Goal: Complete application form: Complete application form

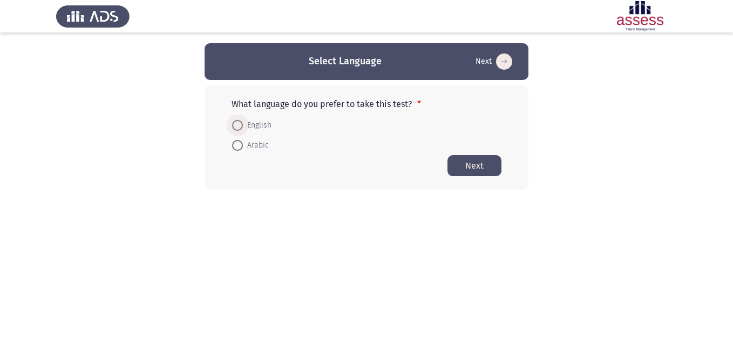
click at [240, 124] on span at bounding box center [237, 125] width 11 height 11
click at [240, 124] on input "English" at bounding box center [237, 125] width 11 height 11
radio input "true"
click at [473, 165] on button "Next" at bounding box center [475, 164] width 54 height 21
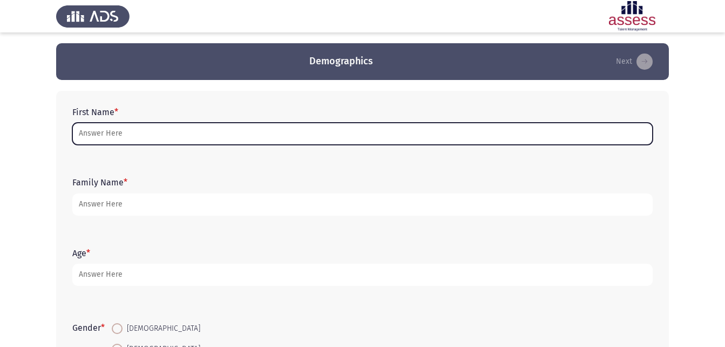
click at [99, 136] on input "First Name *" at bounding box center [362, 134] width 580 height 22
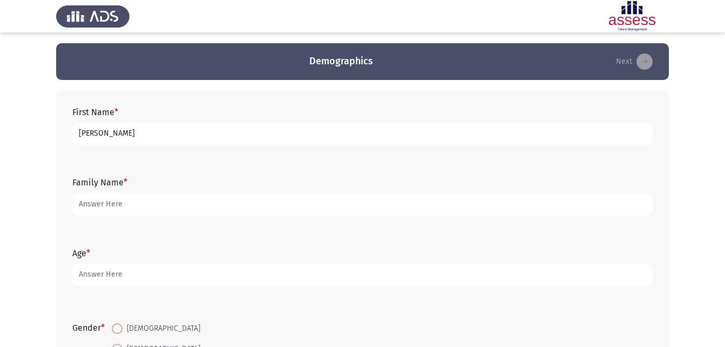
type input "[PERSON_NAME]"
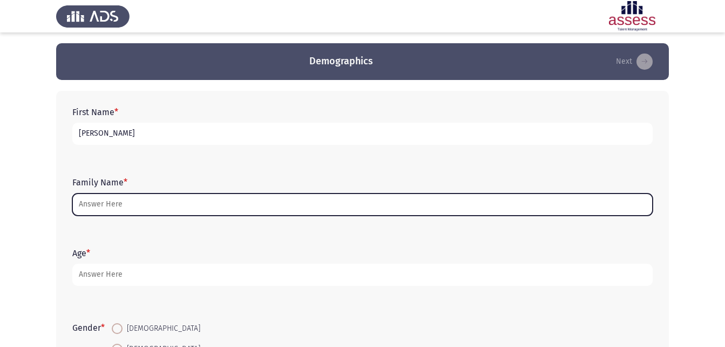
click at [100, 207] on input "Family Name *" at bounding box center [362, 204] width 580 height 22
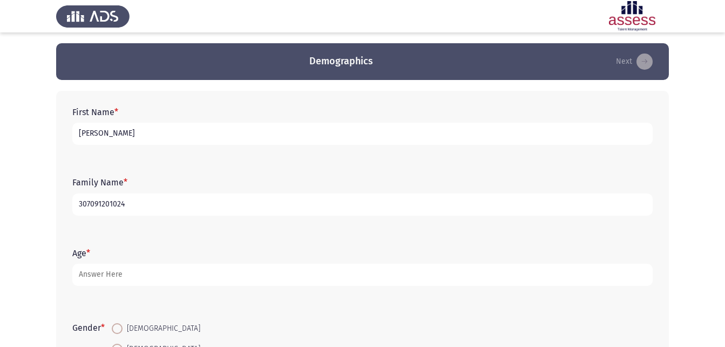
click at [138, 205] on input "307091201024" at bounding box center [362, 204] width 580 height 22
type input "30709120102447"
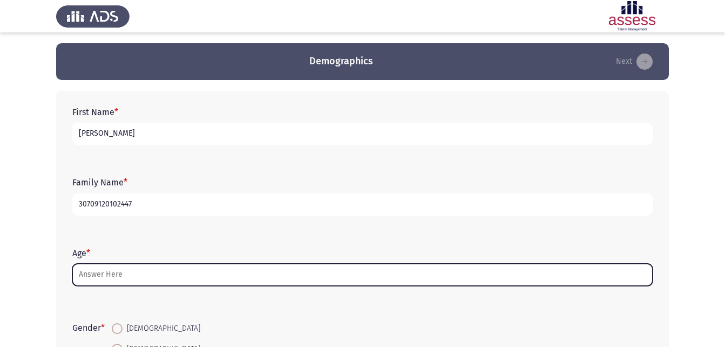
click at [116, 279] on input "Age *" at bounding box center [362, 274] width 580 height 22
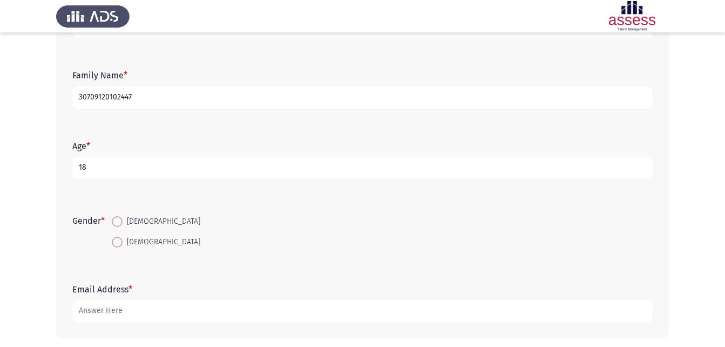
scroll to position [110, 0]
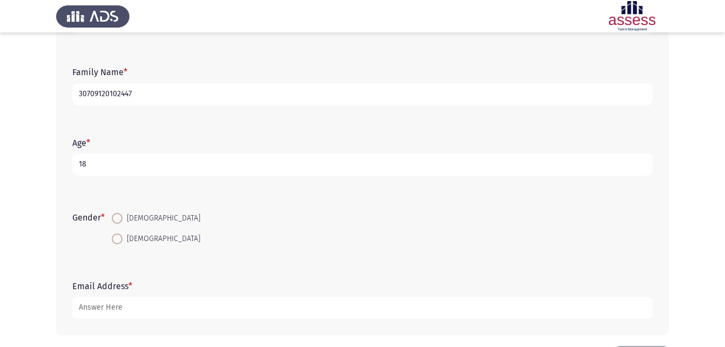
type input "18"
click at [116, 240] on span at bounding box center [117, 238] width 11 height 11
click at [116, 240] on input "[DEMOGRAPHIC_DATA]" at bounding box center [117, 238] width 11 height 11
radio input "true"
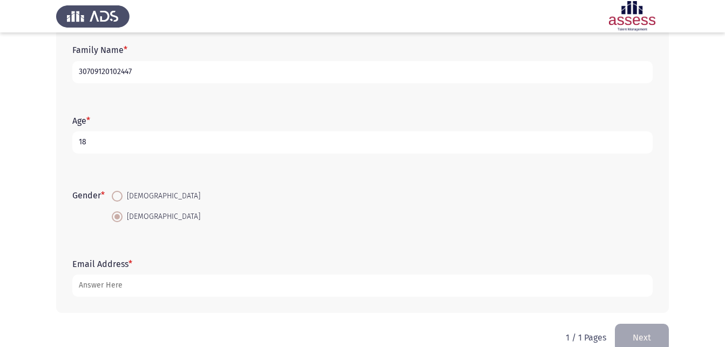
scroll to position [152, 0]
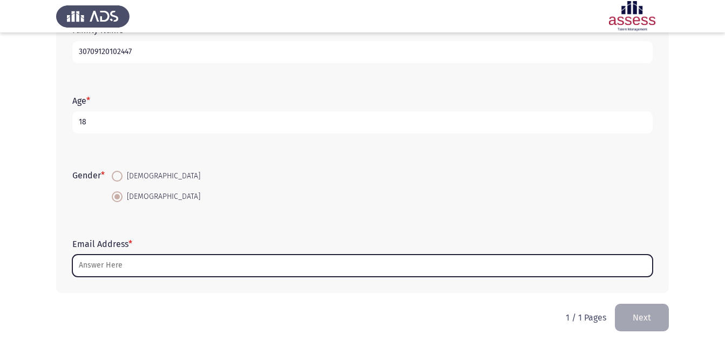
click at [109, 271] on input "Email Address *" at bounding box center [362, 265] width 580 height 22
type input "ث"
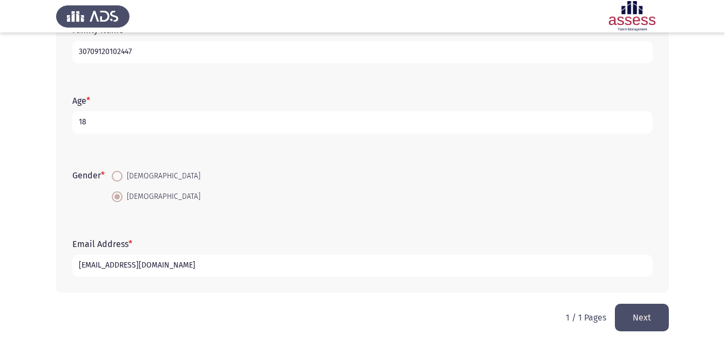
type input "[EMAIL_ADDRESS][DOMAIN_NAME]"
click at [633, 317] on button "Next" at bounding box center [642, 317] width 54 height 28
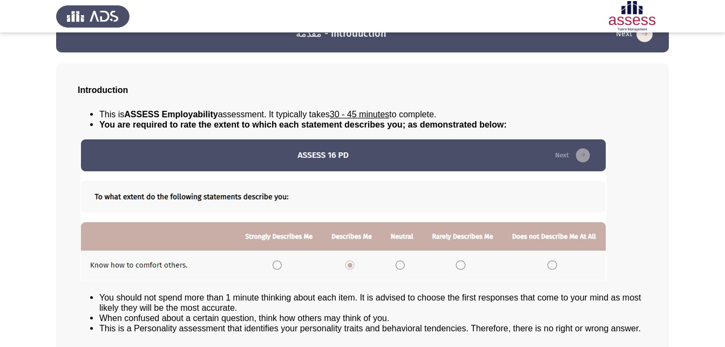
scroll to position [23, 0]
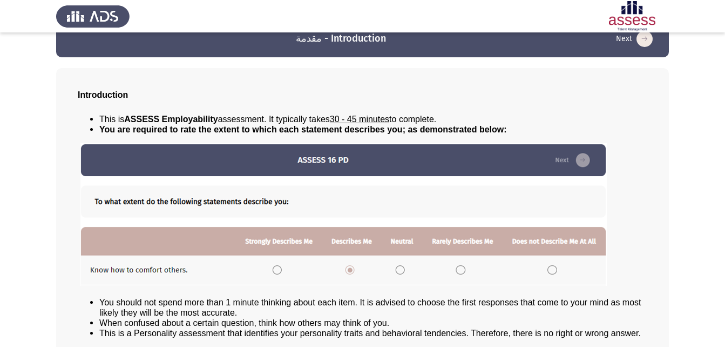
click at [575, 162] on img at bounding box center [343, 214] width 526 height 143
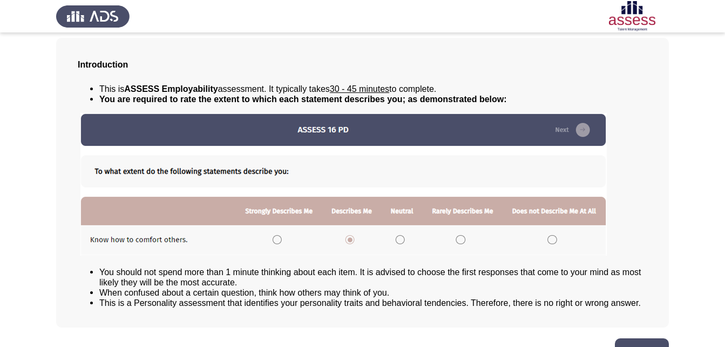
scroll to position [83, 0]
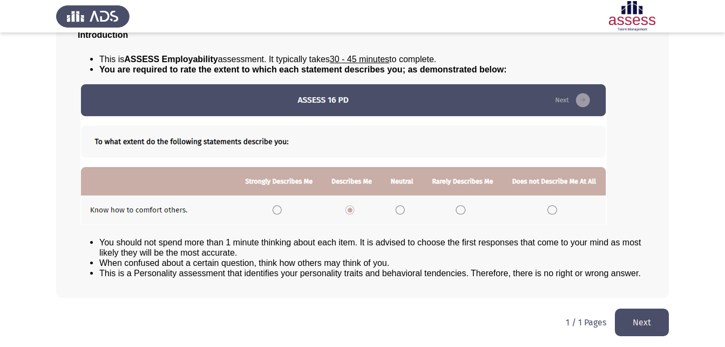
click at [659, 327] on button "Next" at bounding box center [642, 322] width 54 height 28
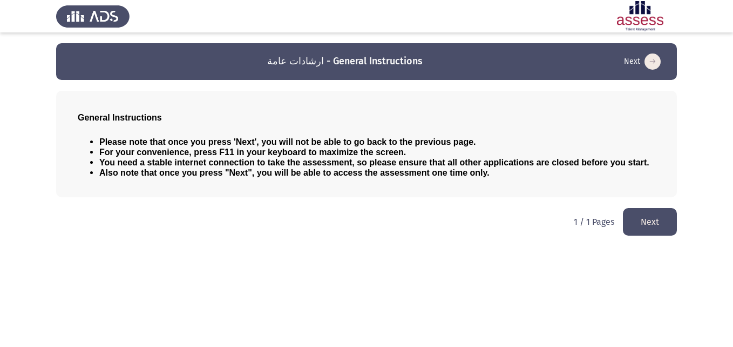
click at [636, 226] on button "Next" at bounding box center [650, 222] width 54 height 28
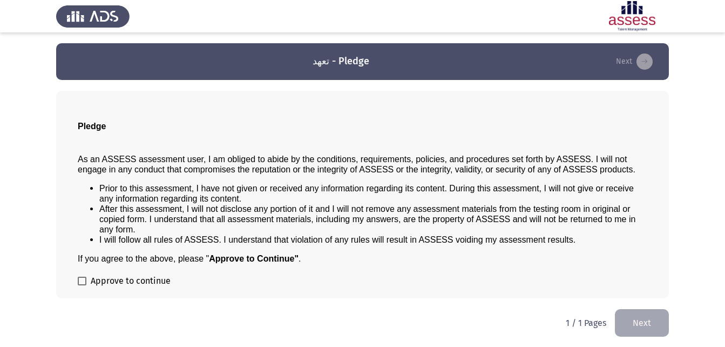
click at [83, 277] on span at bounding box center [82, 280] width 9 height 9
click at [82, 285] on input "Approve to continue" at bounding box center [82, 285] width 1 height 1
checkbox input "true"
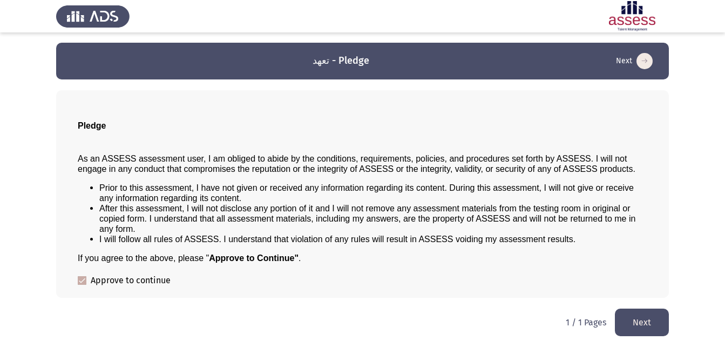
click at [647, 323] on button "Next" at bounding box center [642, 322] width 54 height 28
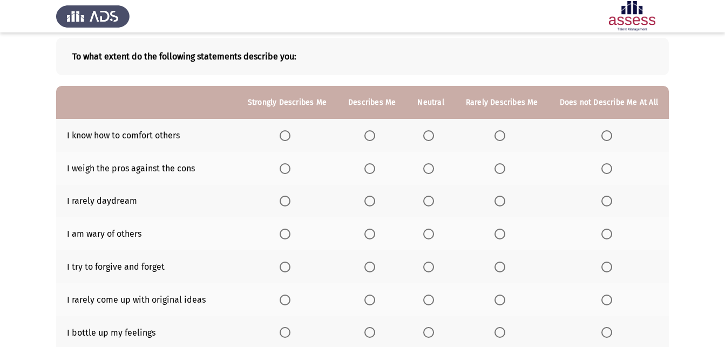
scroll to position [60, 0]
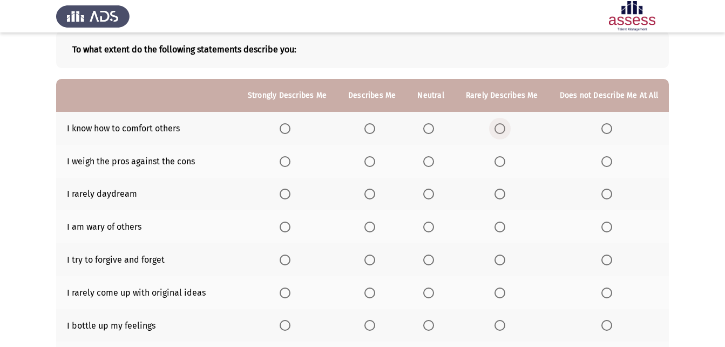
click at [503, 131] on span "Select an option" at bounding box center [500, 128] width 11 height 11
click at [503, 131] on input "Select an option" at bounding box center [500, 128] width 11 height 11
click at [605, 224] on span "Select an option" at bounding box center [606, 226] width 11 height 11
click at [605, 224] on input "Select an option" at bounding box center [606, 226] width 11 height 11
click at [431, 166] on span "Select an option" at bounding box center [428, 161] width 11 height 11
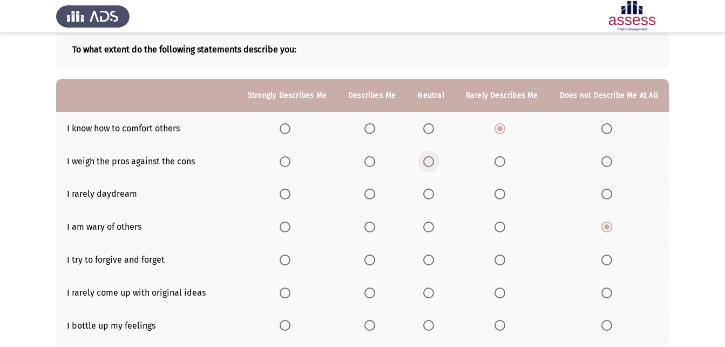
click at [431, 166] on input "Select an option" at bounding box center [428, 161] width 11 height 11
click at [371, 191] on span "Select an option" at bounding box center [369, 193] width 11 height 11
click at [371, 191] on input "Select an option" at bounding box center [369, 193] width 11 height 11
click at [607, 293] on span "Select an option" at bounding box center [606, 292] width 11 height 11
click at [607, 293] on input "Select an option" at bounding box center [606, 292] width 11 height 11
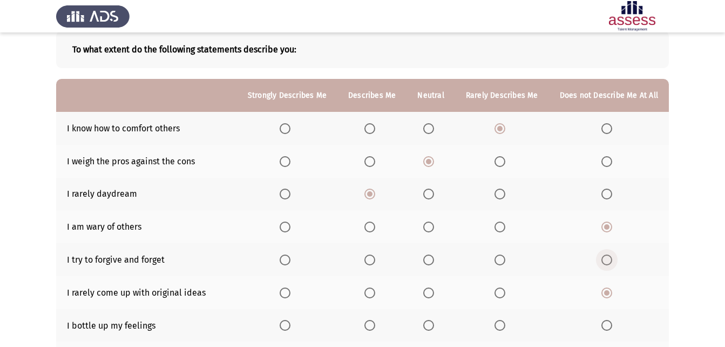
click at [608, 256] on span "Select an option" at bounding box center [606, 259] width 11 height 11
click at [608, 256] on input "Select an option" at bounding box center [606, 259] width 11 height 11
click at [430, 197] on span "Select an option" at bounding box center [428, 193] width 11 height 11
click at [430, 197] on input "Select an option" at bounding box center [428, 193] width 11 height 11
click at [605, 130] on span "Select an option" at bounding box center [606, 128] width 11 height 11
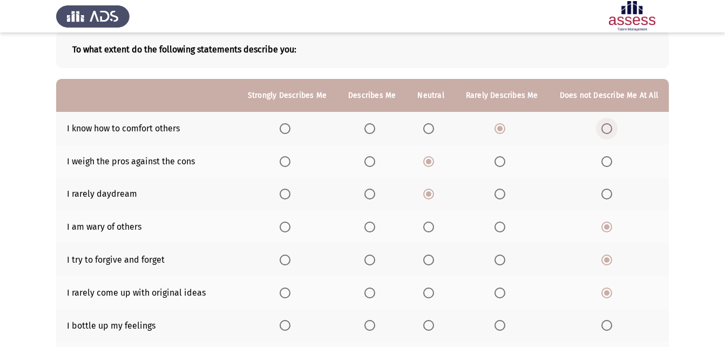
click at [605, 130] on input "Select an option" at bounding box center [606, 128] width 11 height 11
click at [502, 326] on span "Select an option" at bounding box center [500, 325] width 11 height 11
click at [502, 326] on input "Select an option" at bounding box center [500, 325] width 11 height 11
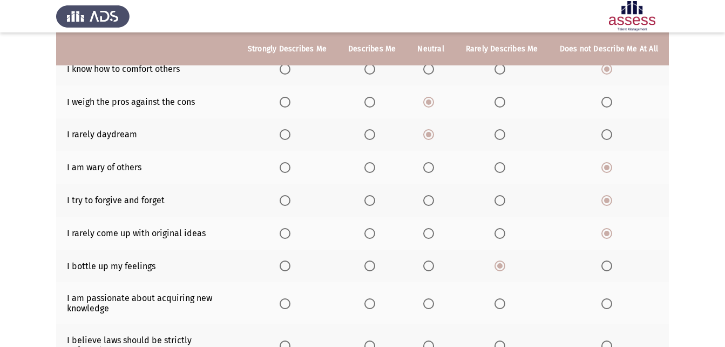
scroll to position [124, 0]
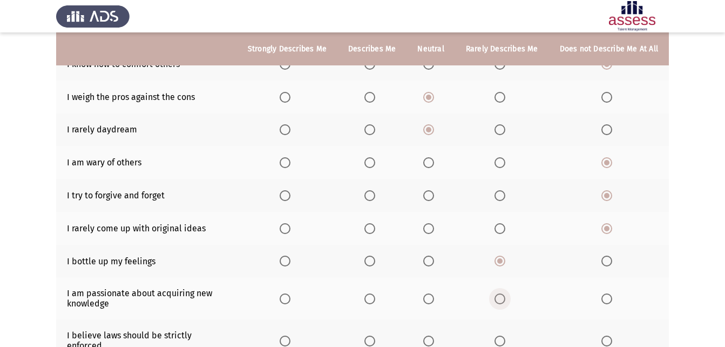
click at [503, 299] on span "Select an option" at bounding box center [500, 298] width 11 height 11
click at [503, 299] on input "Select an option" at bounding box center [500, 298] width 11 height 11
click at [434, 335] on span "Select an option" at bounding box center [428, 340] width 11 height 11
click at [434, 335] on input "Select an option" at bounding box center [428, 340] width 11 height 11
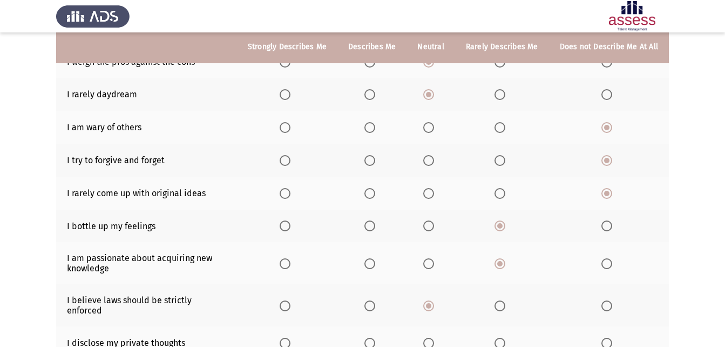
scroll to position [165, 0]
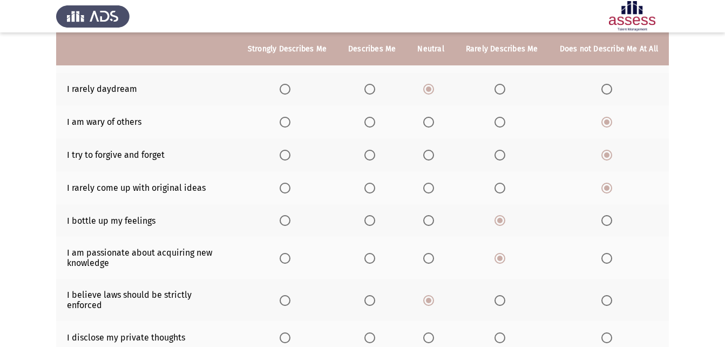
click at [370, 337] on span "Select an option" at bounding box center [370, 337] width 0 height 0
click at [374, 332] on input "Select an option" at bounding box center [369, 337] width 11 height 11
click at [430, 332] on span "Select an option" at bounding box center [428, 337] width 11 height 11
click at [430, 332] on input "Select an option" at bounding box center [428, 337] width 11 height 11
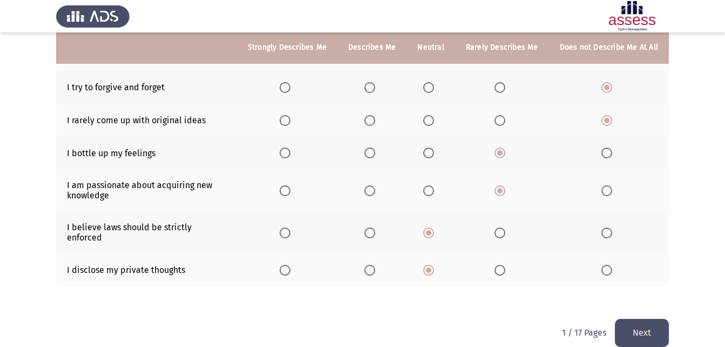
scroll to position [236, 0]
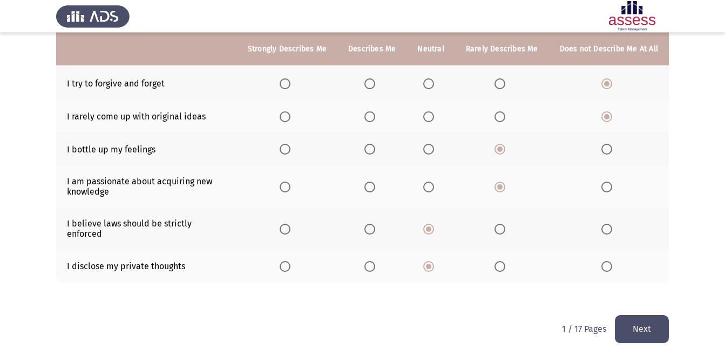
click at [654, 318] on button "Next" at bounding box center [642, 329] width 54 height 28
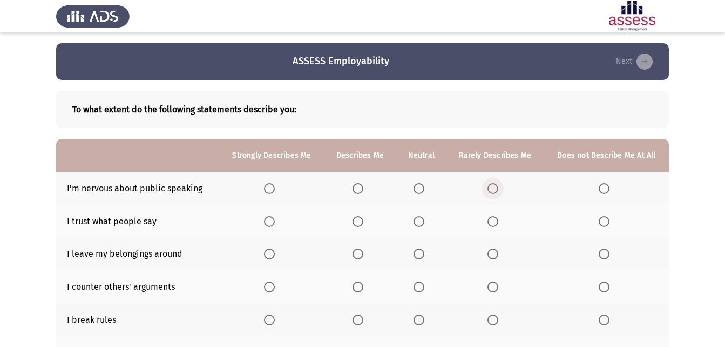
click at [494, 189] on span "Select an option" at bounding box center [492, 188] width 11 height 11
click at [494, 189] on input "Select an option" at bounding box center [492, 188] width 11 height 11
click at [608, 220] on span "Select an option" at bounding box center [604, 221] width 11 height 11
click at [608, 220] on input "Select an option" at bounding box center [604, 221] width 11 height 11
click at [605, 255] on span "Select an option" at bounding box center [604, 253] width 11 height 11
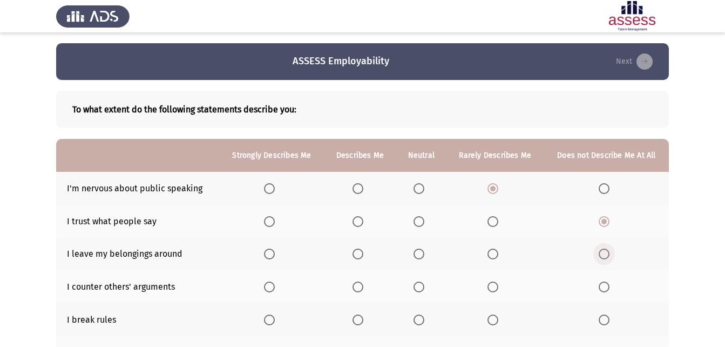
click at [605, 255] on input "Select an option" at bounding box center [604, 253] width 11 height 11
click at [606, 286] on span "Select an option" at bounding box center [604, 286] width 11 height 11
click at [606, 286] on input "Select an option" at bounding box center [604, 286] width 11 height 11
click at [271, 315] on span "Select an option" at bounding box center [269, 319] width 11 height 11
click at [271, 315] on input "Select an option" at bounding box center [269, 319] width 11 height 11
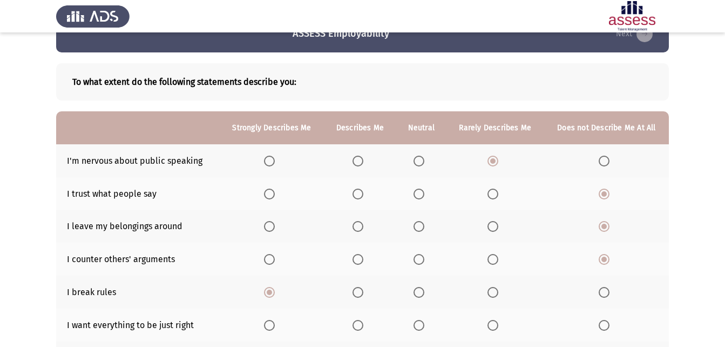
scroll to position [37, 0]
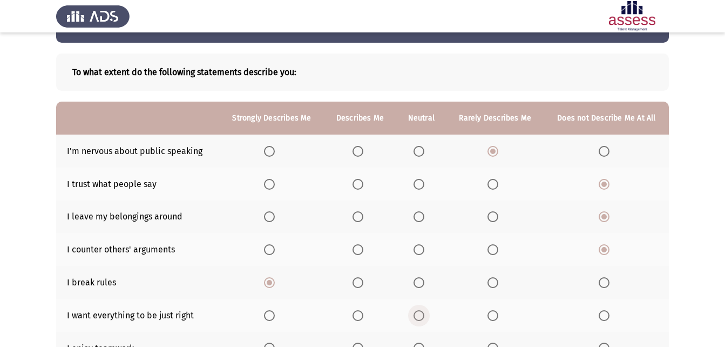
click at [418, 317] on span "Select an option" at bounding box center [419, 315] width 11 height 11
click at [418, 317] on input "Select an option" at bounding box center [419, 315] width 11 height 11
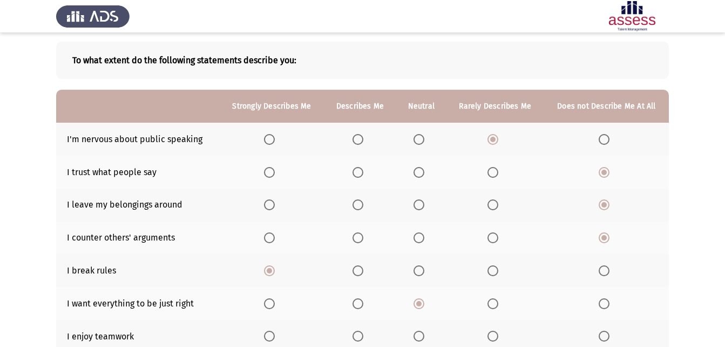
scroll to position [50, 0]
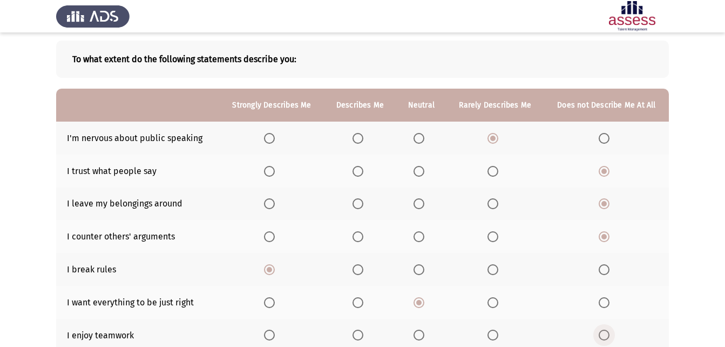
click at [604, 340] on span "Select an option" at bounding box center [604, 334] width 11 height 11
click at [604, 340] on input "Select an option" at bounding box center [604, 334] width 11 height 11
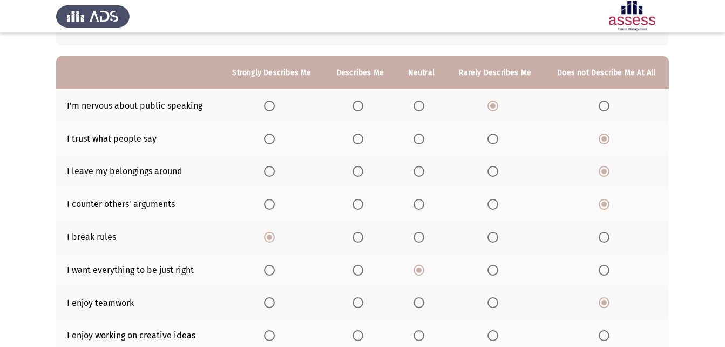
scroll to position [87, 0]
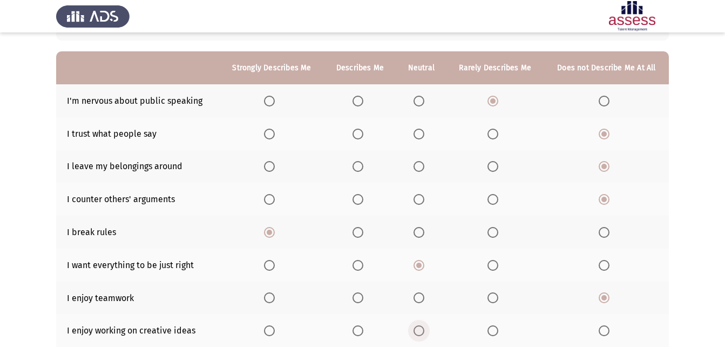
click at [417, 331] on span "Select an option" at bounding box center [419, 330] width 11 height 11
click at [417, 331] on input "Select an option" at bounding box center [419, 330] width 11 height 11
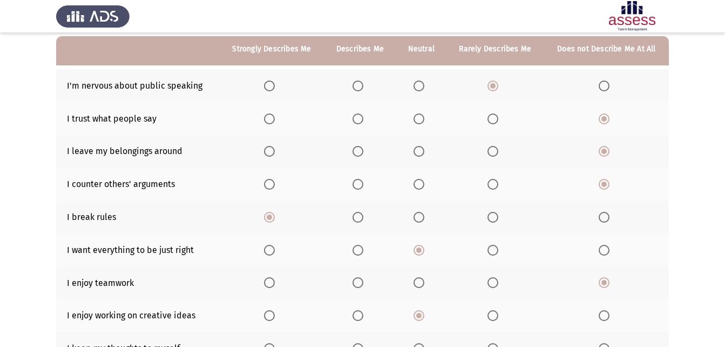
scroll to position [118, 0]
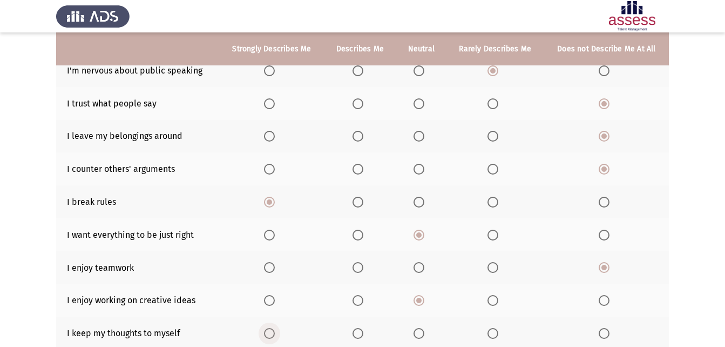
click at [267, 334] on span "Select an option" at bounding box center [269, 333] width 11 height 11
click at [267, 334] on input "Select an option" at bounding box center [269, 333] width 11 height 11
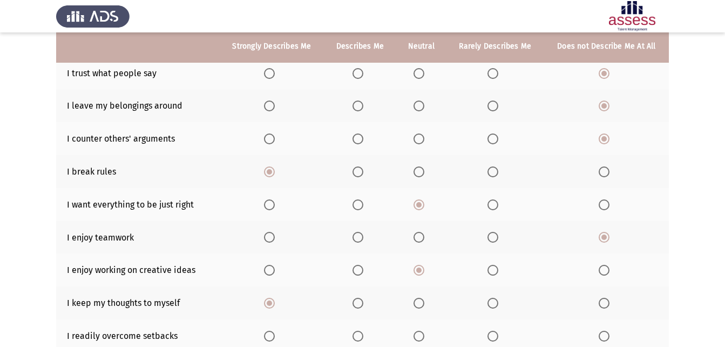
scroll to position [149, 0]
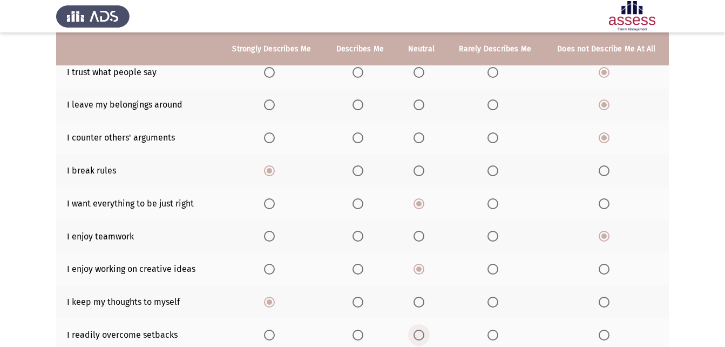
click at [417, 337] on span "Select an option" at bounding box center [419, 334] width 11 height 11
click at [417, 337] on input "Select an option" at bounding box center [419, 334] width 11 height 11
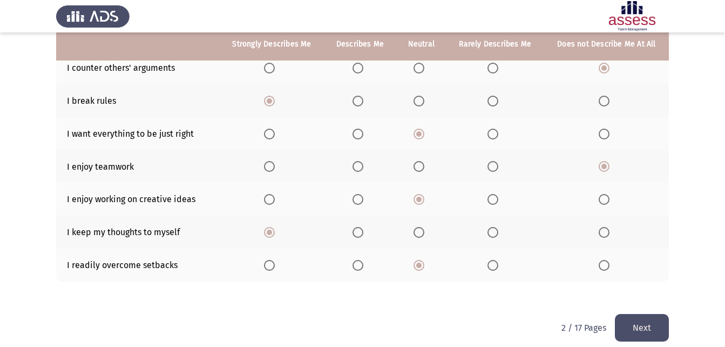
scroll to position [229, 0]
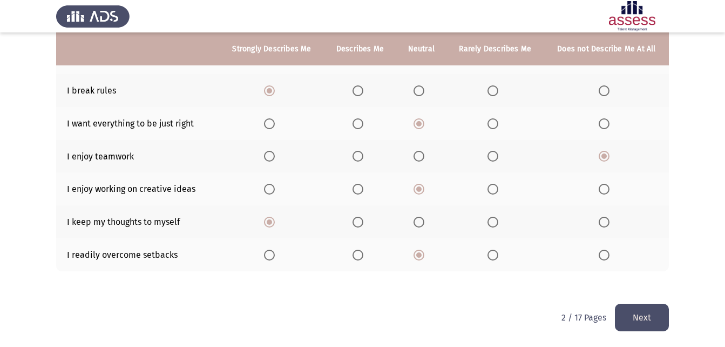
click at [646, 321] on button "Next" at bounding box center [642, 317] width 54 height 28
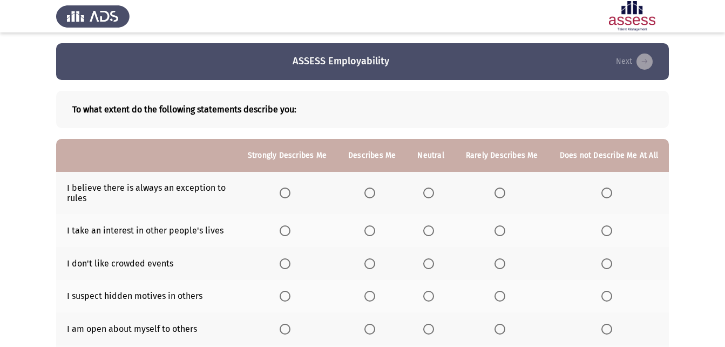
click at [289, 192] on span "Select an option" at bounding box center [285, 192] width 11 height 11
click at [289, 192] on input "Select an option" at bounding box center [285, 192] width 11 height 11
click at [609, 225] on span "Select an option" at bounding box center [606, 230] width 11 height 11
click at [609, 225] on input "Select an option" at bounding box center [606, 230] width 11 height 11
click at [290, 263] on span "Select an option" at bounding box center [285, 263] width 11 height 11
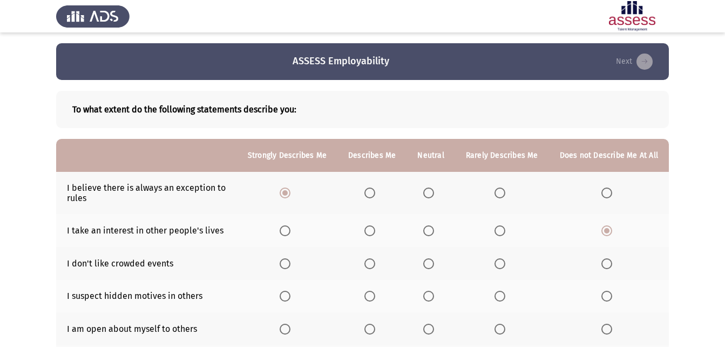
click at [290, 263] on input "Select an option" at bounding box center [285, 263] width 11 height 11
click at [611, 296] on span "Select an option" at bounding box center [606, 295] width 11 height 11
click at [611, 296] on input "Select an option" at bounding box center [606, 295] width 11 height 11
click at [606, 328] on span "Select an option" at bounding box center [606, 328] width 11 height 11
click at [606, 328] on input "Select an option" at bounding box center [606, 328] width 11 height 11
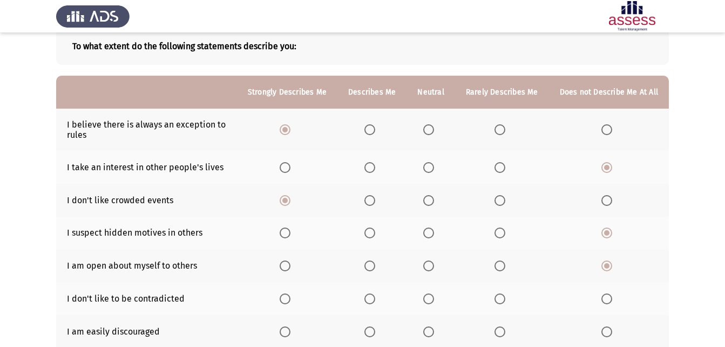
scroll to position [66, 0]
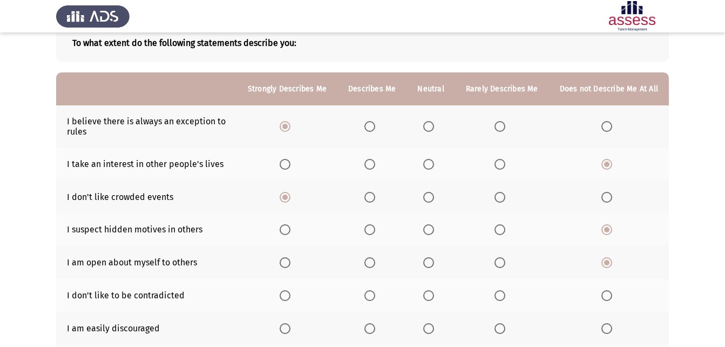
click at [375, 299] on span "Select an option" at bounding box center [369, 295] width 11 height 11
click at [375, 299] on input "Select an option" at bounding box center [369, 295] width 11 height 11
click at [612, 326] on span "Select an option" at bounding box center [606, 328] width 11 height 11
click at [612, 326] on input "Select an option" at bounding box center [606, 328] width 11 height 11
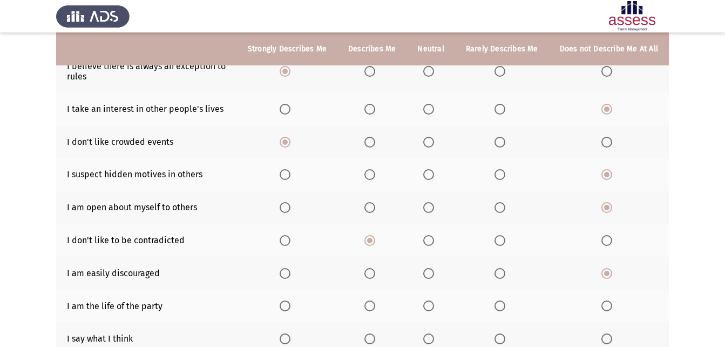
scroll to position [122, 0]
click at [433, 303] on span "Select an option" at bounding box center [428, 305] width 11 height 11
click at [433, 303] on input "Select an option" at bounding box center [428, 305] width 11 height 11
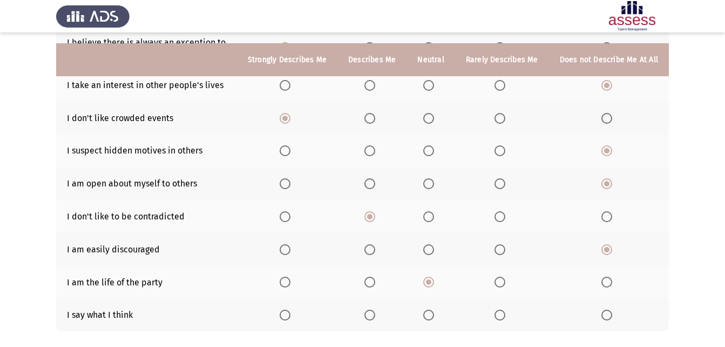
scroll to position [158, 0]
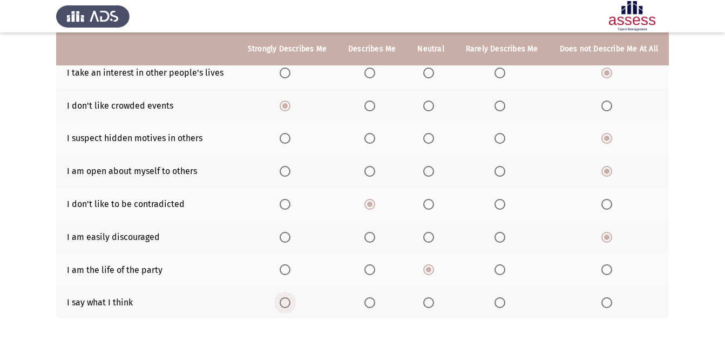
click at [290, 301] on span "Select an option" at bounding box center [285, 302] width 11 height 11
click at [290, 301] on input "Select an option" at bounding box center [285, 302] width 11 height 11
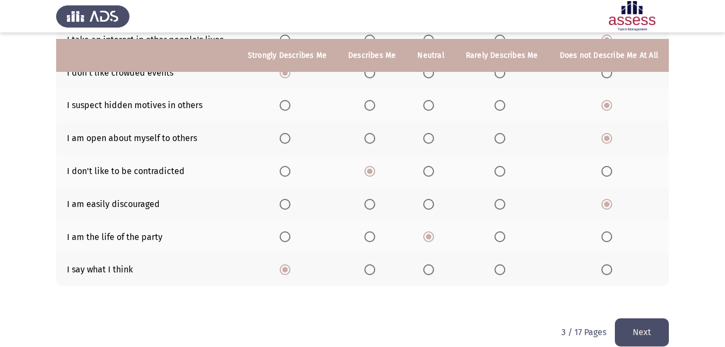
scroll to position [205, 0]
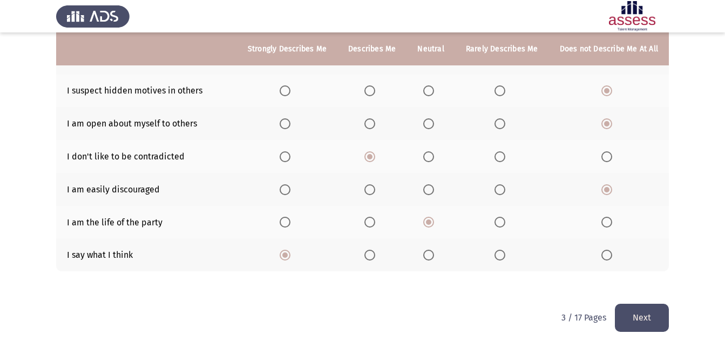
click at [648, 318] on button "Next" at bounding box center [642, 317] width 54 height 28
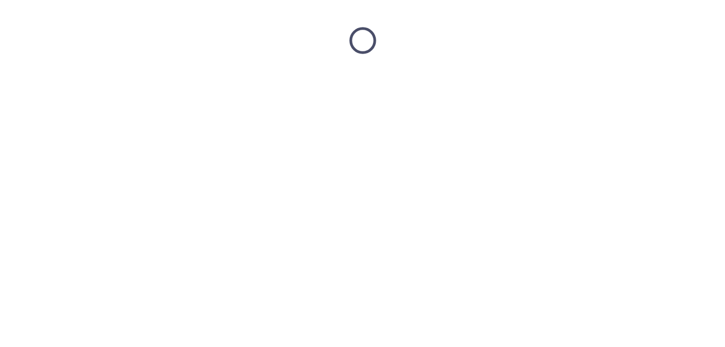
scroll to position [0, 0]
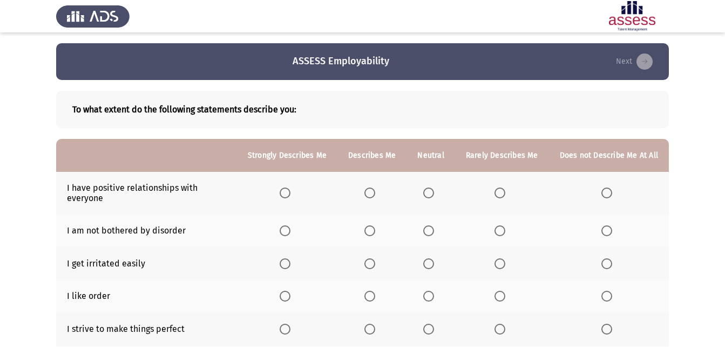
click at [609, 192] on span "Select an option" at bounding box center [606, 192] width 11 height 11
click at [609, 192] on input "Select an option" at bounding box center [606, 192] width 11 height 11
click at [606, 231] on span "Select an option" at bounding box center [606, 230] width 11 height 11
click at [606, 231] on input "Select an option" at bounding box center [606, 230] width 11 height 11
click at [434, 263] on span "Select an option" at bounding box center [428, 263] width 11 height 11
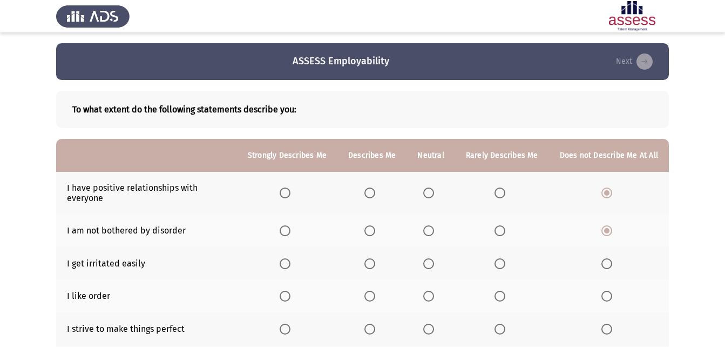
click at [434, 263] on input "Select an option" at bounding box center [428, 263] width 11 height 11
click at [604, 296] on span "Select an option" at bounding box center [606, 295] width 11 height 11
click at [604, 296] on input "Select an option" at bounding box center [606, 295] width 11 height 11
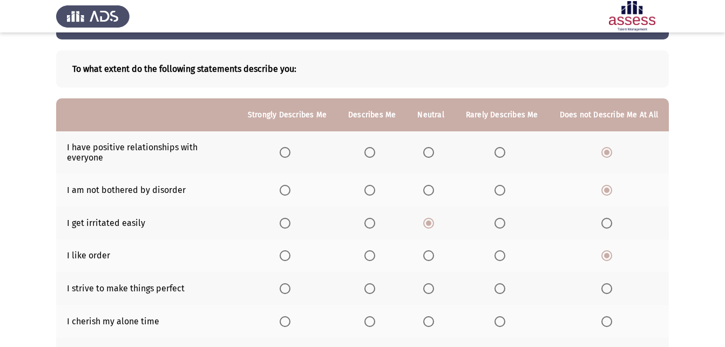
scroll to position [48, 0]
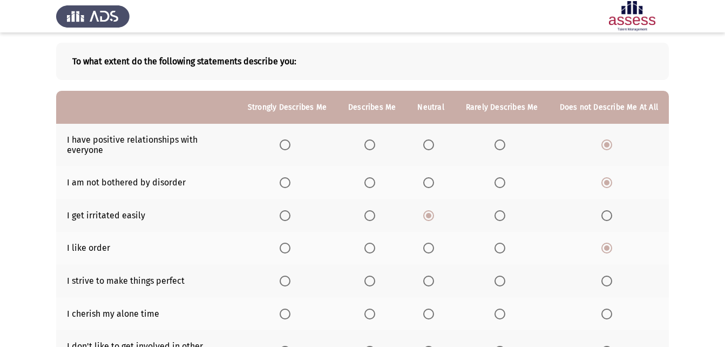
click at [605, 279] on span "Select an option" at bounding box center [606, 280] width 11 height 11
click at [605, 279] on input "Select an option" at bounding box center [606, 280] width 11 height 11
click at [290, 316] on span "Select an option" at bounding box center [285, 313] width 11 height 11
click at [290, 316] on input "Select an option" at bounding box center [285, 313] width 11 height 11
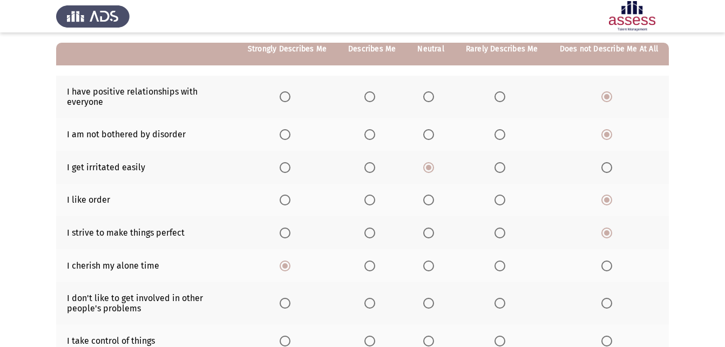
scroll to position [105, 0]
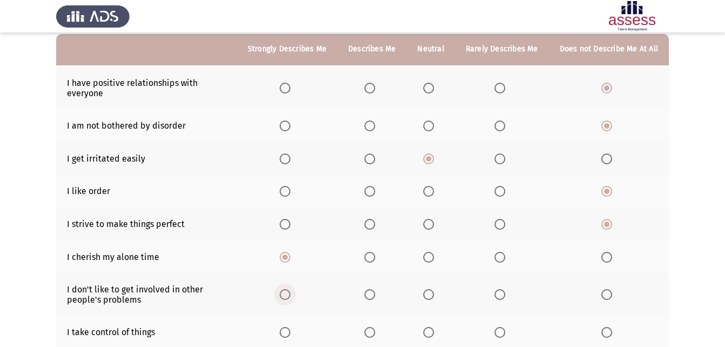
click at [290, 294] on span "Select an option" at bounding box center [285, 294] width 11 height 11
click at [290, 294] on input "Select an option" at bounding box center [285, 294] width 11 height 11
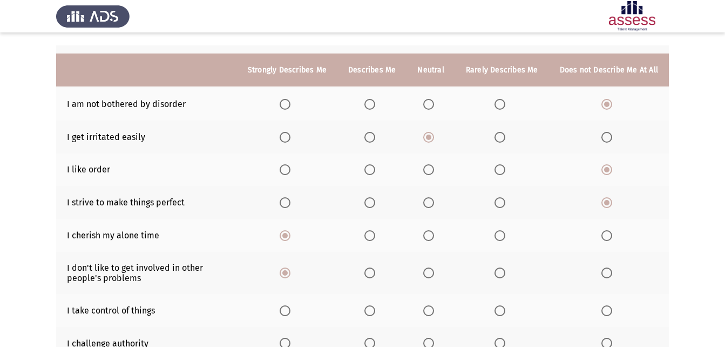
scroll to position [147, 0]
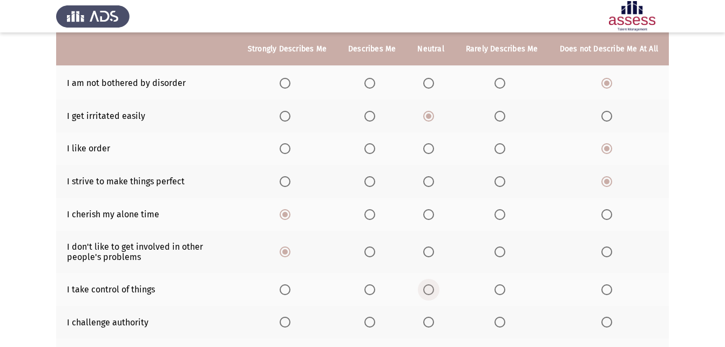
click at [428, 289] on span "Select an option" at bounding box center [428, 289] width 11 height 11
click at [428, 289] on input "Select an option" at bounding box center [428, 289] width 11 height 11
click at [498, 320] on span "Select an option" at bounding box center [500, 321] width 11 height 11
click at [498, 320] on input "Select an option" at bounding box center [500, 321] width 11 height 11
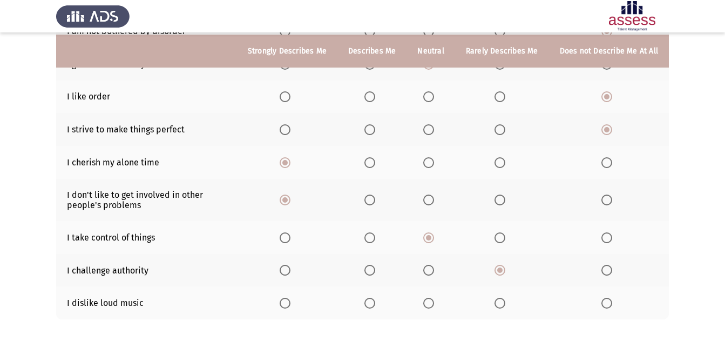
scroll to position [201, 0]
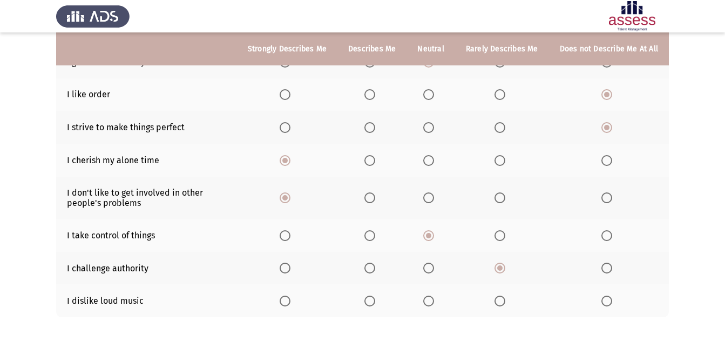
click at [606, 300] on span "Select an option" at bounding box center [606, 300] width 11 height 11
click at [606, 300] on input "Select an option" at bounding box center [606, 300] width 11 height 11
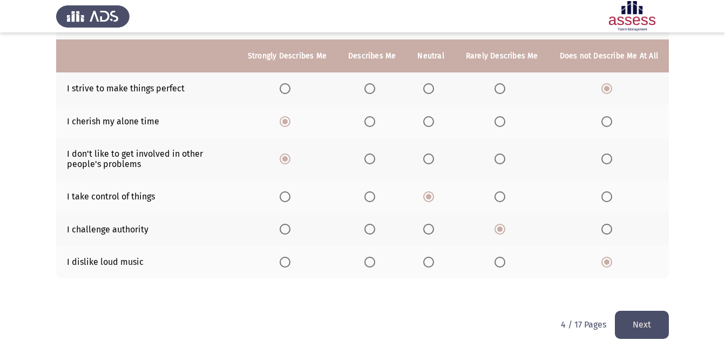
scroll to position [247, 0]
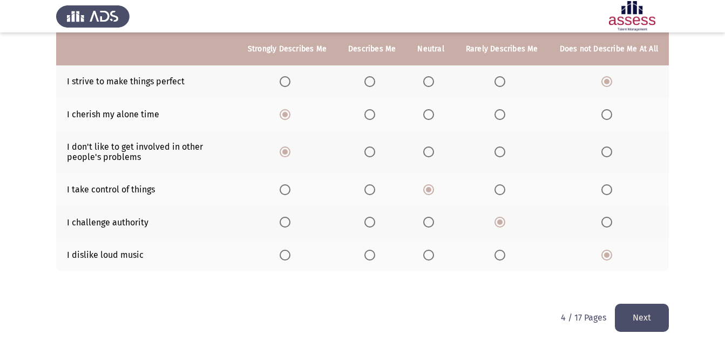
click at [633, 307] on button "Next" at bounding box center [642, 317] width 54 height 28
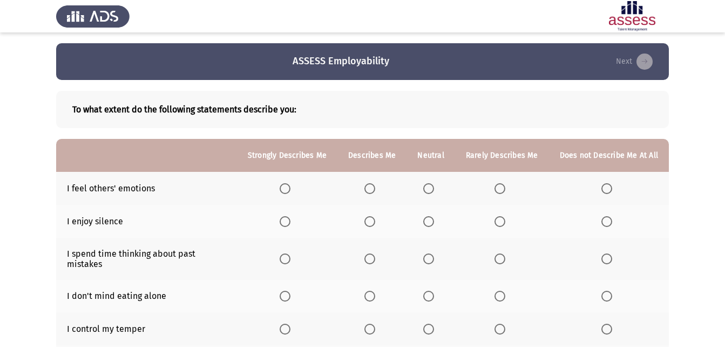
click at [434, 188] on span "Select an option" at bounding box center [428, 188] width 11 height 11
click at [434, 188] on input "Select an option" at bounding box center [428, 188] width 11 height 11
click at [290, 223] on span "Select an option" at bounding box center [285, 221] width 11 height 11
click at [290, 223] on input "Select an option" at bounding box center [285, 221] width 11 height 11
click at [605, 253] on span "Select an option" at bounding box center [606, 258] width 11 height 11
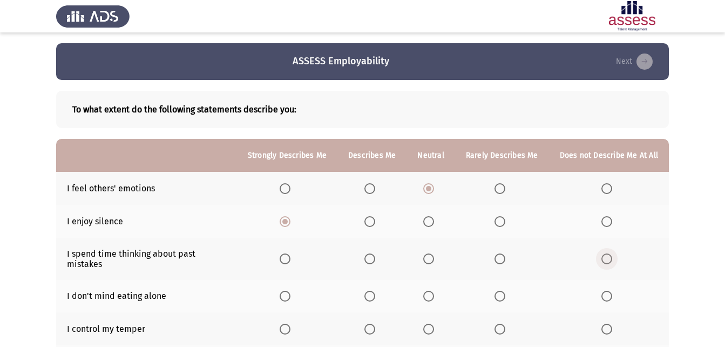
click at [605, 253] on input "Select an option" at bounding box center [606, 258] width 11 height 11
click at [290, 290] on span "Select an option" at bounding box center [285, 295] width 11 height 11
click at [290, 290] on input "Select an option" at bounding box center [285, 295] width 11 height 11
click at [289, 323] on span "Select an option" at bounding box center [285, 328] width 11 height 11
click at [289, 323] on input "Select an option" at bounding box center [285, 328] width 11 height 11
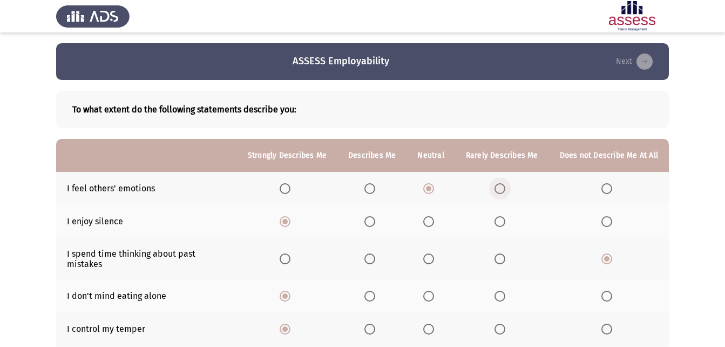
click at [503, 190] on span "Select an option" at bounding box center [500, 188] width 11 height 11
click at [503, 190] on input "Select an option" at bounding box center [500, 188] width 11 height 11
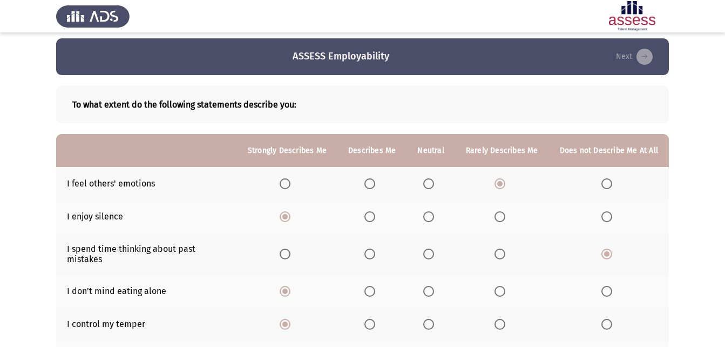
scroll to position [28, 0]
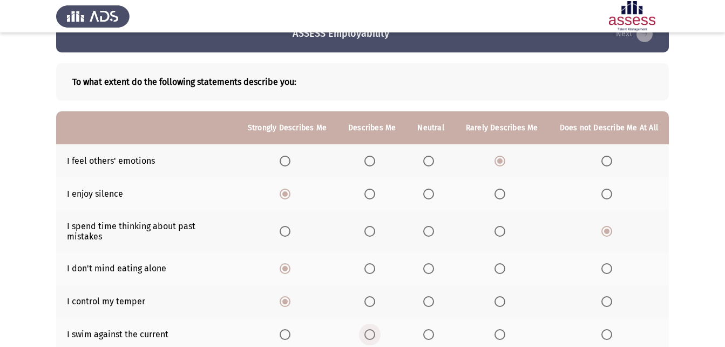
click at [375, 329] on span "Select an option" at bounding box center [369, 334] width 11 height 11
click at [375, 329] on input "Select an option" at bounding box center [369, 334] width 11 height 11
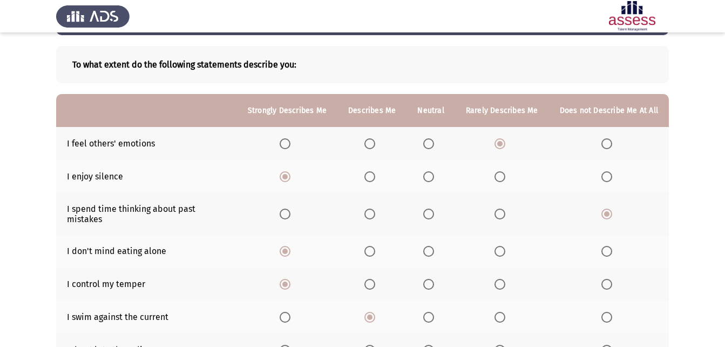
scroll to position [55, 0]
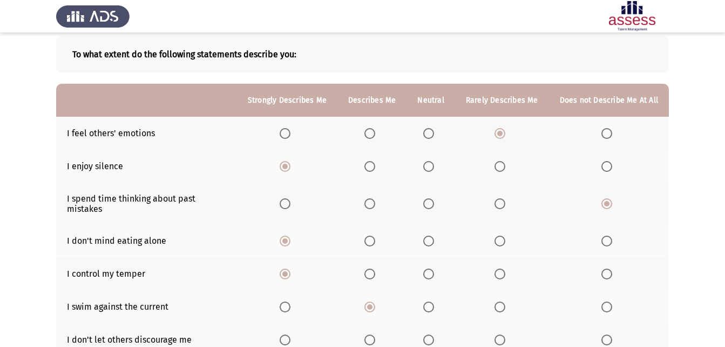
drag, startPoint x: 73, startPoint y: 300, endPoint x: 80, endPoint y: 295, distance: 9.3
click at [77, 303] on td "I swim against the current" at bounding box center [146, 306] width 181 height 33
click at [80, 295] on td "I swim against the current" at bounding box center [146, 306] width 181 height 33
drag, startPoint x: 80, startPoint y: 295, endPoint x: 101, endPoint y: 297, distance: 20.7
click at [101, 297] on td "I swim against the current" at bounding box center [146, 306] width 181 height 33
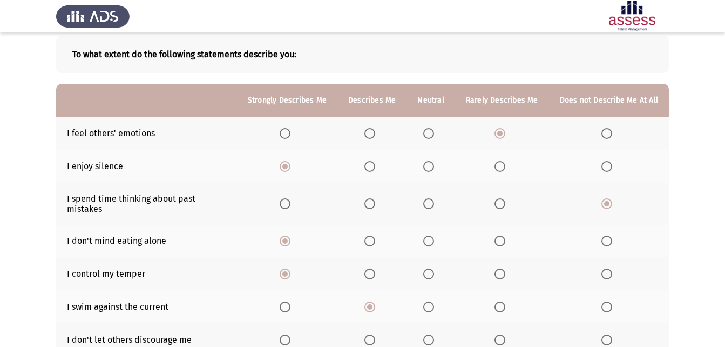
click at [101, 297] on td "I swim against the current" at bounding box center [146, 306] width 181 height 33
click at [290, 334] on span "Select an option" at bounding box center [285, 339] width 11 height 11
click at [290, 334] on input "Select an option" at bounding box center [285, 339] width 11 height 11
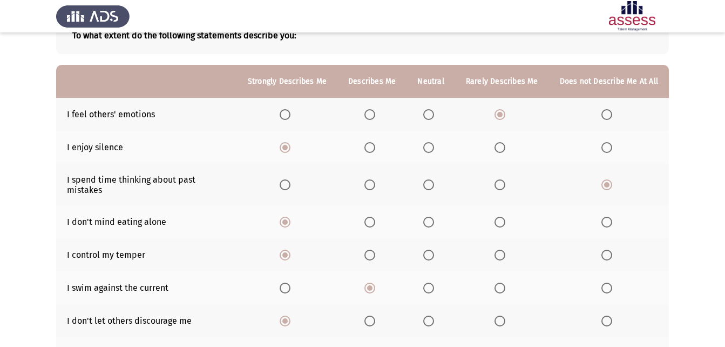
scroll to position [97, 0]
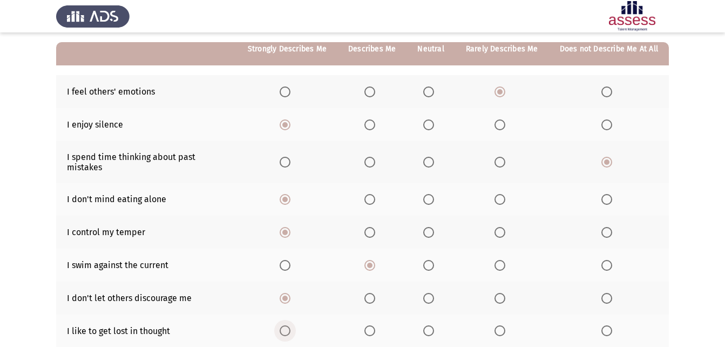
click at [287, 325] on span "Select an option" at bounding box center [285, 330] width 11 height 11
click at [287, 325] on input "Select an option" at bounding box center [285, 330] width 11 height 11
click at [375, 293] on span "Select an option" at bounding box center [369, 298] width 11 height 11
click at [375, 293] on input "Select an option" at bounding box center [369, 298] width 11 height 11
click at [604, 325] on span "Select an option" at bounding box center [606, 330] width 11 height 11
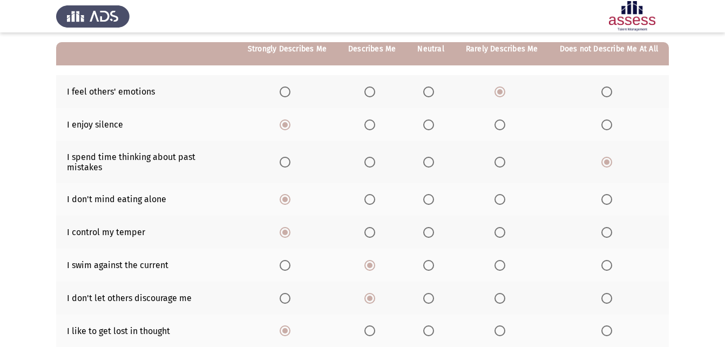
click at [604, 325] on input "Select an option" at bounding box center [606, 330] width 11 height 11
drag, startPoint x: 724, startPoint y: 250, endPoint x: 714, endPoint y: 274, distance: 26.1
click at [714, 274] on app-assessment-container "ASSESS Employability Next To what extent do the following statements describe y…" at bounding box center [362, 196] width 725 height 498
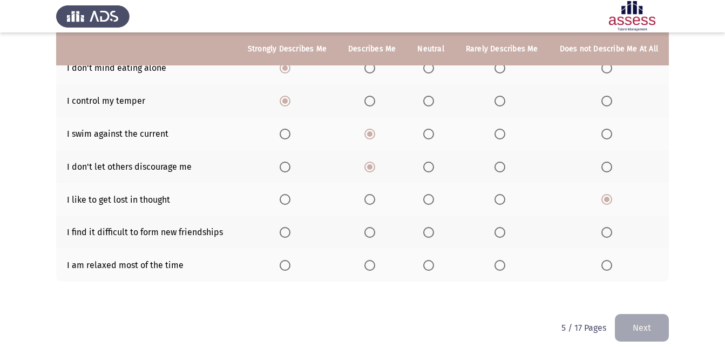
scroll to position [229, 0]
click at [290, 226] on span "Select an option" at bounding box center [285, 231] width 11 height 11
click at [290, 226] on input "Select an option" at bounding box center [285, 231] width 11 height 11
click at [286, 259] on span "Select an option" at bounding box center [285, 264] width 11 height 11
click at [286, 259] on input "Select an option" at bounding box center [285, 264] width 11 height 11
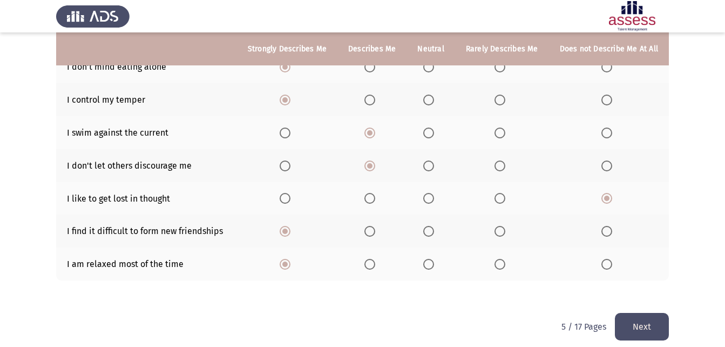
click at [639, 318] on button "Next" at bounding box center [642, 327] width 54 height 28
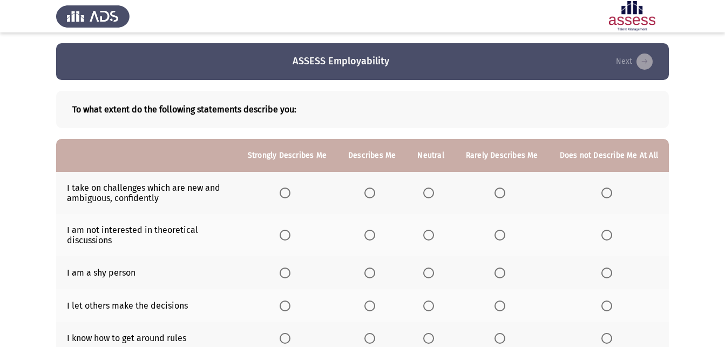
click at [609, 191] on span "Select an option" at bounding box center [606, 192] width 11 height 11
click at [609, 191] on input "Select an option" at bounding box center [606, 192] width 11 height 11
click at [606, 232] on span "Select an option" at bounding box center [606, 234] width 11 height 11
click at [606, 232] on input "Select an option" at bounding box center [606, 234] width 11 height 11
click at [497, 273] on span "Select an option" at bounding box center [500, 272] width 11 height 11
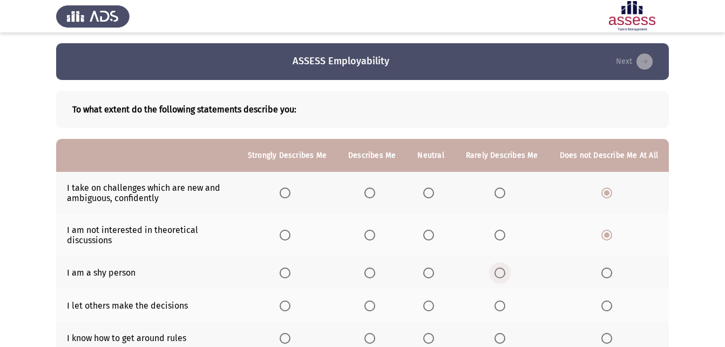
click at [497, 273] on input "Select an option" at bounding box center [500, 272] width 11 height 11
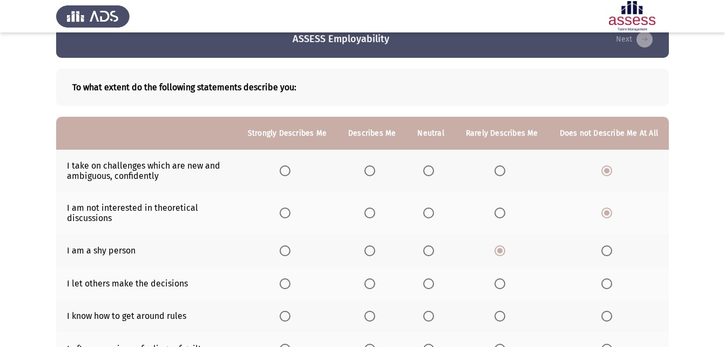
scroll to position [37, 0]
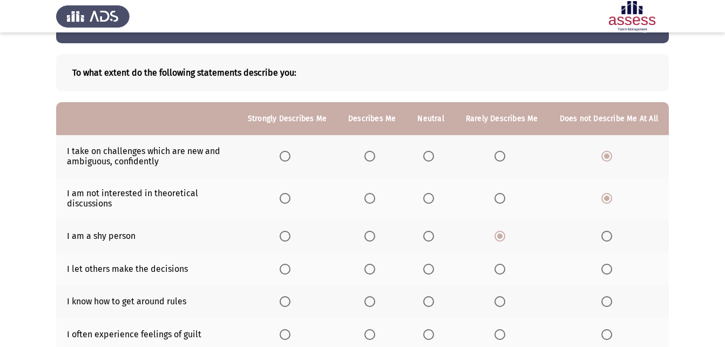
click at [434, 266] on span "Select an option" at bounding box center [428, 268] width 11 height 11
click at [434, 266] on input "Select an option" at bounding box center [428, 268] width 11 height 11
click at [371, 274] on span "Select an option" at bounding box center [369, 268] width 11 height 11
click at [371, 274] on input "Select an option" at bounding box center [369, 268] width 11 height 11
click at [434, 302] on span "Select an option" at bounding box center [428, 301] width 11 height 11
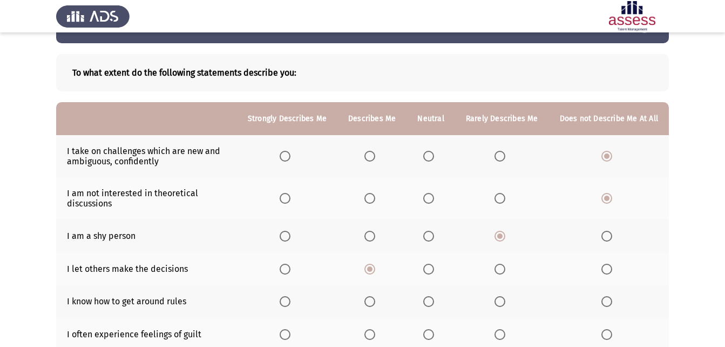
click at [434, 302] on input "Select an option" at bounding box center [428, 301] width 11 height 11
click at [497, 334] on span "Select an option" at bounding box center [500, 334] width 11 height 11
click at [497, 334] on input "Select an option" at bounding box center [500, 334] width 11 height 11
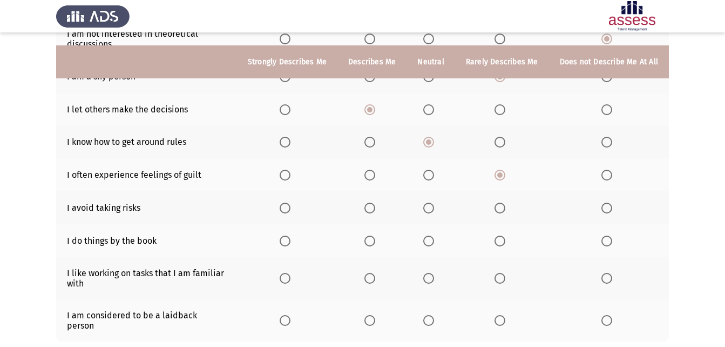
scroll to position [209, 0]
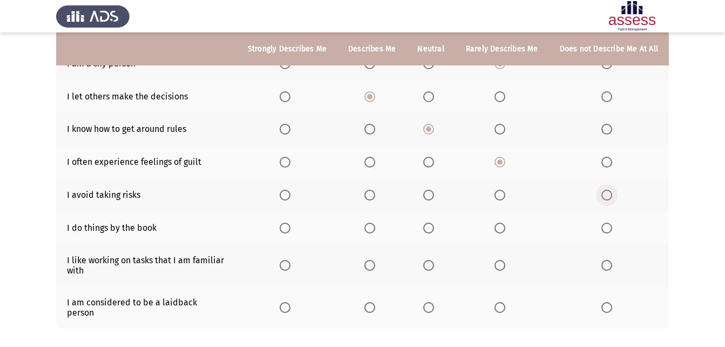
click at [603, 195] on span "Select an option" at bounding box center [606, 194] width 11 height 11
click at [603, 195] on input "Select an option" at bounding box center [606, 194] width 11 height 11
click at [609, 229] on span "Select an option" at bounding box center [606, 227] width 11 height 11
click at [609, 229] on input "Select an option" at bounding box center [606, 227] width 11 height 11
click at [286, 265] on span "Select an option" at bounding box center [285, 265] width 11 height 11
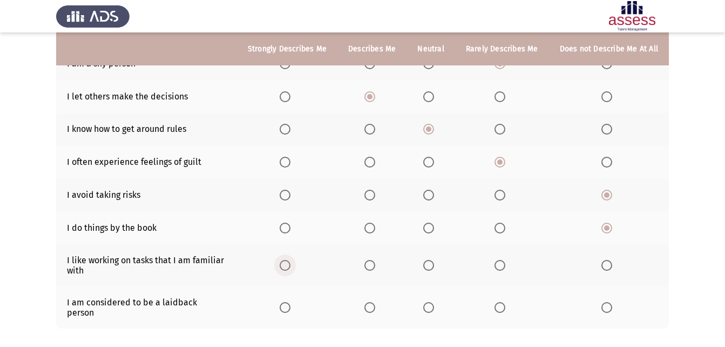
click at [286, 265] on input "Select an option" at bounding box center [285, 265] width 11 height 11
click at [433, 302] on span "Select an option" at bounding box center [428, 307] width 11 height 11
click at [433, 302] on input "Select an option" at bounding box center [428, 307] width 11 height 11
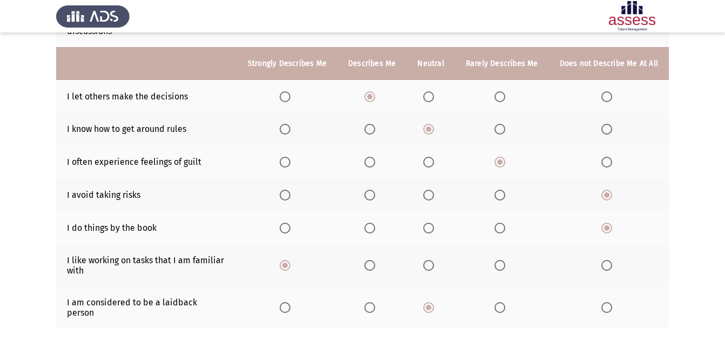
scroll to position [256, 0]
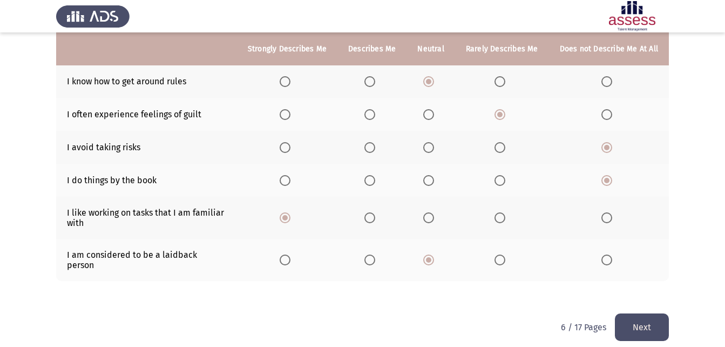
click at [639, 322] on button "Next" at bounding box center [642, 327] width 54 height 28
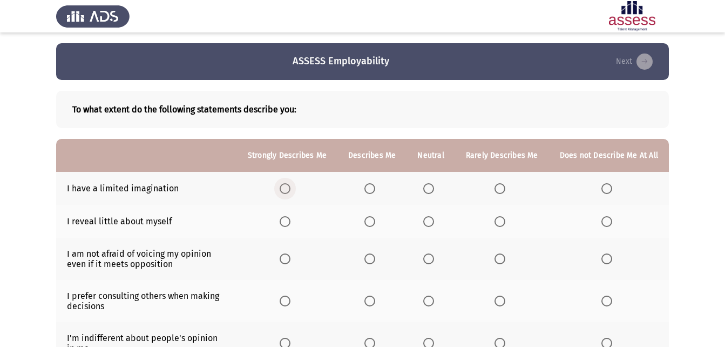
click at [290, 184] on span "Select an option" at bounding box center [285, 188] width 11 height 11
click at [290, 184] on input "Select an option" at bounding box center [285, 188] width 11 height 11
click at [434, 219] on span "Select an option" at bounding box center [428, 221] width 11 height 11
click at [434, 219] on input "Select an option" at bounding box center [428, 221] width 11 height 11
click at [290, 258] on span "Select an option" at bounding box center [285, 258] width 11 height 11
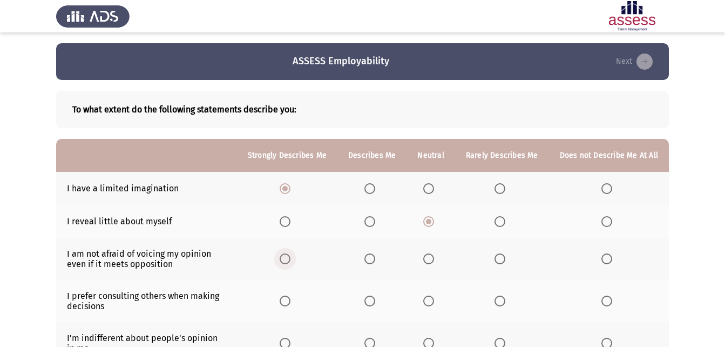
click at [290, 258] on input "Select an option" at bounding box center [285, 258] width 11 height 11
click at [431, 303] on span "Select an option" at bounding box center [428, 300] width 11 height 11
click at [431, 303] on input "Select an option" at bounding box center [428, 300] width 11 height 11
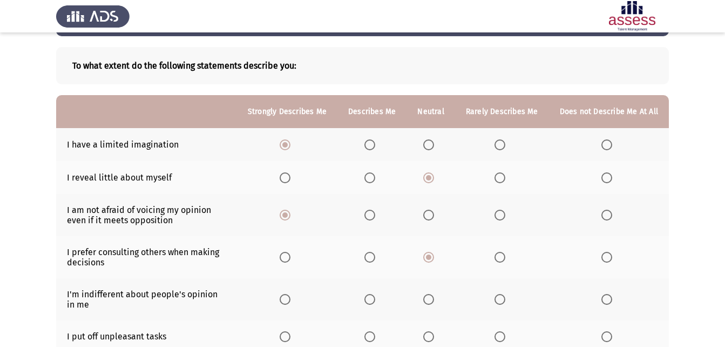
scroll to position [65, 0]
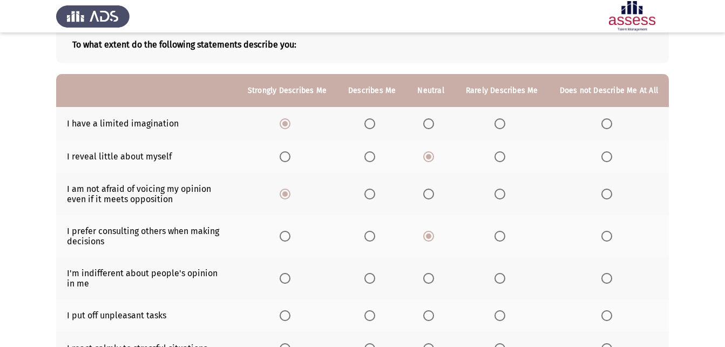
click at [608, 275] on span "Select an option" at bounding box center [606, 278] width 11 height 11
click at [608, 275] on input "Select an option" at bounding box center [606, 278] width 11 height 11
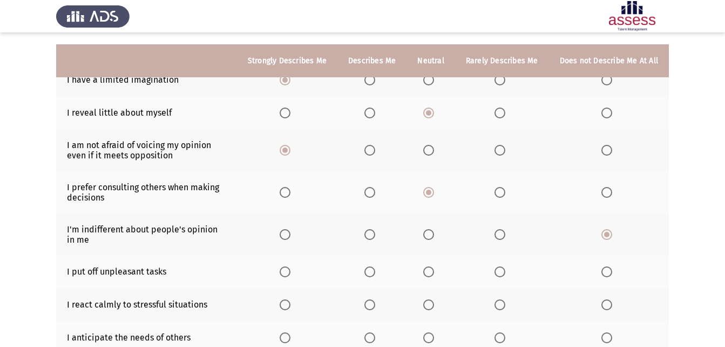
scroll to position [133, 0]
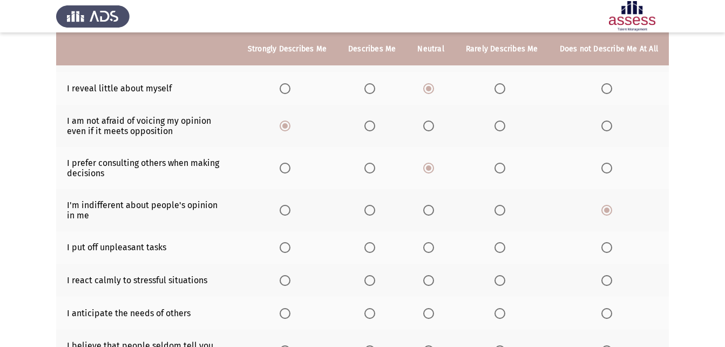
click at [375, 250] on span "Select an option" at bounding box center [369, 247] width 11 height 11
click at [375, 250] on input "Select an option" at bounding box center [369, 247] width 11 height 11
click at [288, 280] on span "Select an option" at bounding box center [285, 280] width 11 height 11
click at [288, 280] on input "Select an option" at bounding box center [285, 280] width 11 height 11
click at [434, 314] on span "Select an option" at bounding box center [428, 313] width 11 height 11
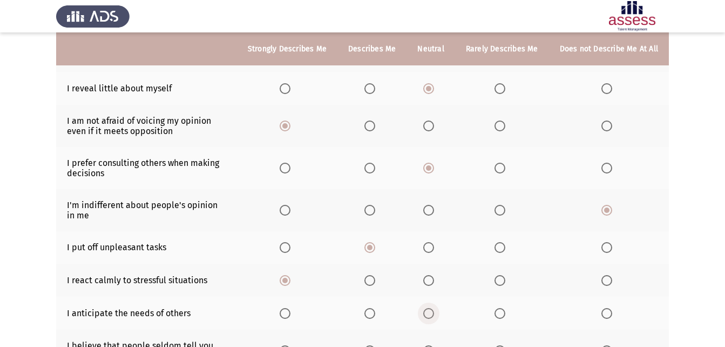
click at [434, 314] on input "Select an option" at bounding box center [428, 313] width 11 height 11
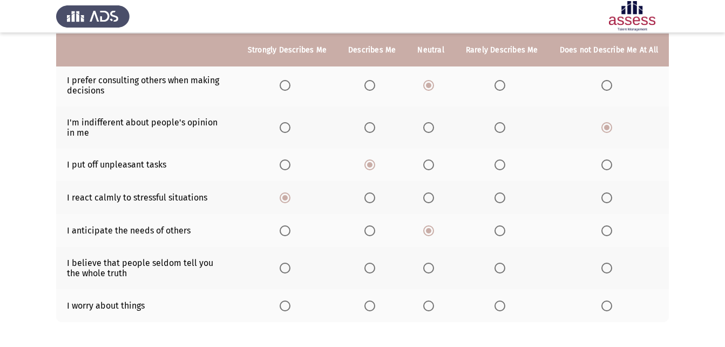
scroll to position [219, 0]
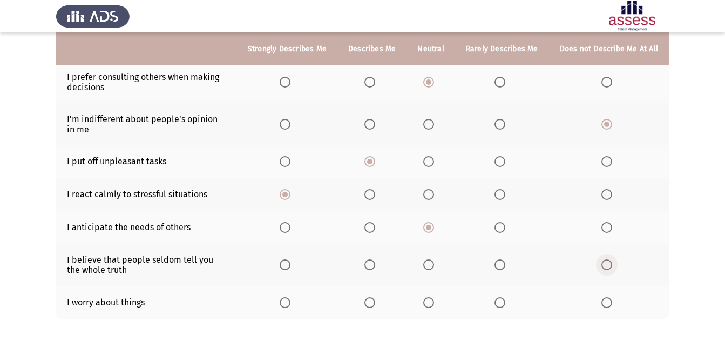
click at [608, 268] on span "Select an option" at bounding box center [606, 264] width 11 height 11
click at [608, 268] on input "Select an option" at bounding box center [606, 264] width 11 height 11
click at [427, 261] on span "Select an option" at bounding box center [428, 264] width 11 height 11
click at [427, 261] on input "Select an option" at bounding box center [428, 264] width 11 height 11
click at [608, 302] on span "Select an option" at bounding box center [606, 302] width 11 height 11
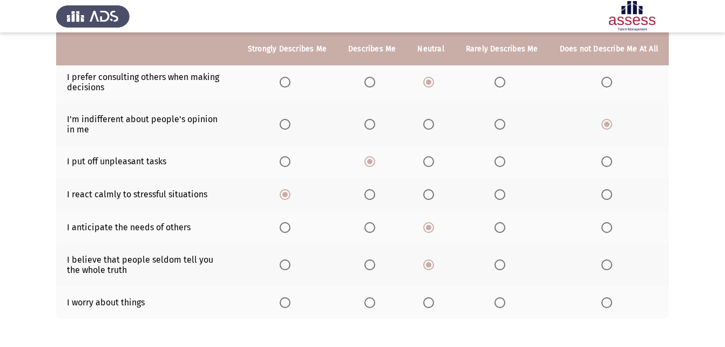
click at [608, 302] on input "Select an option" at bounding box center [606, 302] width 11 height 11
click at [371, 261] on span "Select an option" at bounding box center [369, 264] width 11 height 11
click at [371, 261] on input "Select an option" at bounding box center [369, 264] width 11 height 11
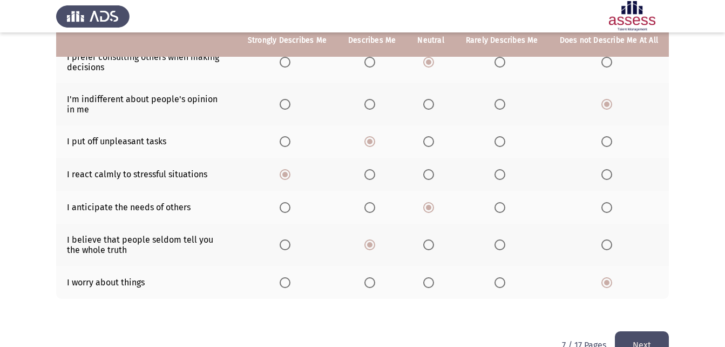
scroll to position [266, 0]
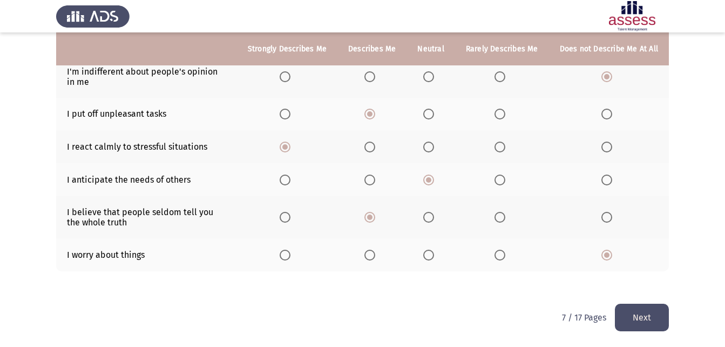
click at [630, 321] on button "Next" at bounding box center [642, 317] width 54 height 28
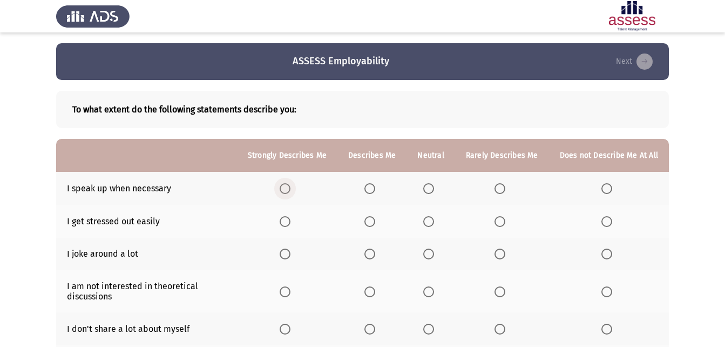
click at [289, 190] on span "Select an option" at bounding box center [285, 188] width 11 height 11
click at [289, 190] on input "Select an option" at bounding box center [285, 188] width 11 height 11
click at [614, 225] on label "Select an option" at bounding box center [608, 221] width 15 height 11
click at [612, 225] on input "Select an option" at bounding box center [606, 221] width 11 height 11
click at [606, 254] on span "Select an option" at bounding box center [606, 253] width 11 height 11
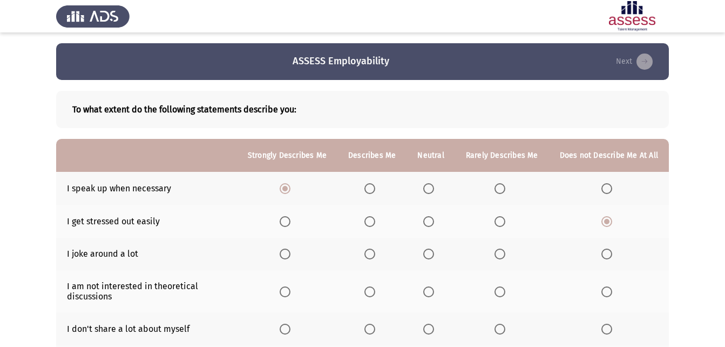
click at [606, 254] on input "Select an option" at bounding box center [606, 253] width 11 height 11
click at [287, 289] on span "Select an option" at bounding box center [285, 291] width 11 height 11
click at [287, 289] on input "Select an option" at bounding box center [285, 291] width 11 height 11
click at [289, 327] on span "Select an option" at bounding box center [285, 328] width 11 height 11
click at [289, 327] on input "Select an option" at bounding box center [285, 328] width 11 height 11
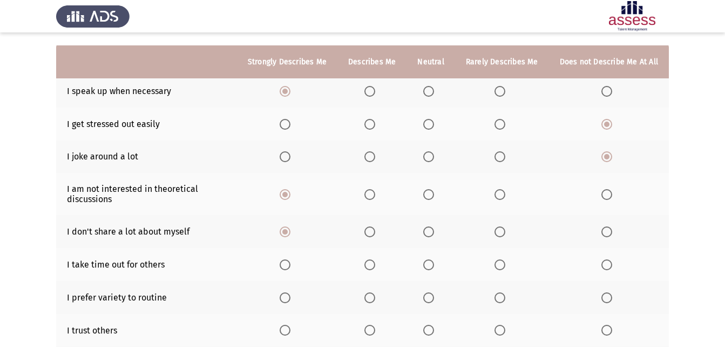
scroll to position [124, 0]
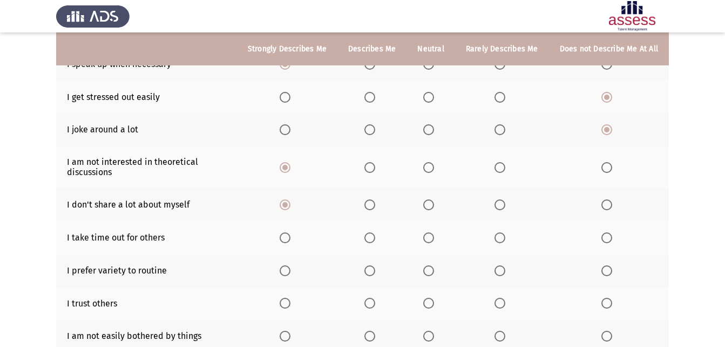
click at [288, 235] on span "Select an option" at bounding box center [285, 237] width 11 height 11
click at [288, 235] on input "Select an option" at bounding box center [285, 237] width 11 height 11
click at [288, 270] on span "Select an option" at bounding box center [285, 270] width 11 height 11
click at [288, 270] on input "Select an option" at bounding box center [285, 270] width 11 height 11
click at [602, 302] on span "Select an option" at bounding box center [606, 302] width 11 height 11
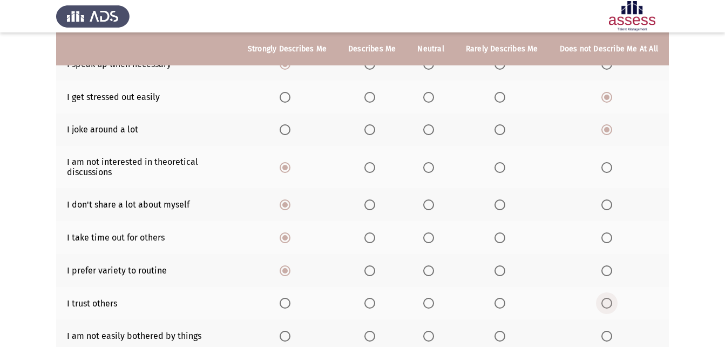
click at [602, 302] on input "Select an option" at bounding box center [606, 302] width 11 height 11
click at [290, 334] on span "Select an option" at bounding box center [285, 335] width 11 height 11
click at [290, 334] on input "Select an option" at bounding box center [285, 335] width 11 height 11
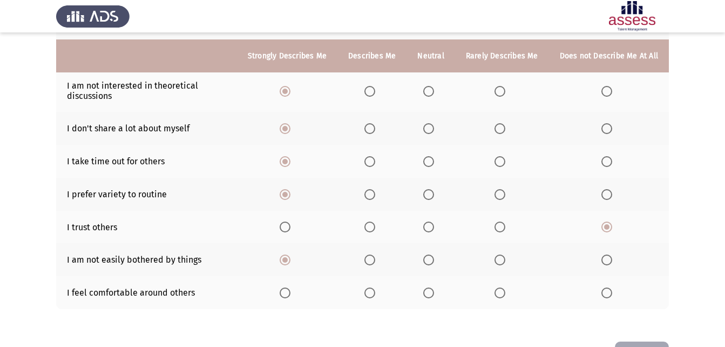
scroll to position [213, 0]
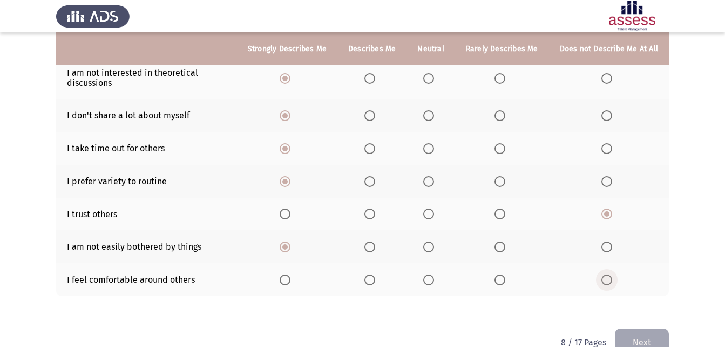
click at [607, 277] on span "Select an option" at bounding box center [606, 279] width 11 height 11
click at [607, 277] on input "Select an option" at bounding box center [606, 279] width 11 height 11
click at [627, 329] on button "Next" at bounding box center [642, 342] width 54 height 28
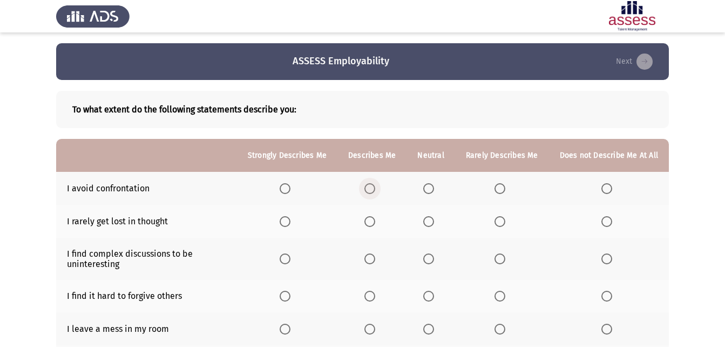
click at [375, 187] on span "Select an option" at bounding box center [369, 188] width 11 height 11
click at [375, 187] on input "Select an option" at bounding box center [369, 188] width 11 height 11
click at [375, 219] on span "Select an option" at bounding box center [369, 221] width 11 height 11
click at [375, 219] on input "Select an option" at bounding box center [369, 221] width 11 height 11
click at [429, 257] on span "Select an option" at bounding box center [428, 258] width 11 height 11
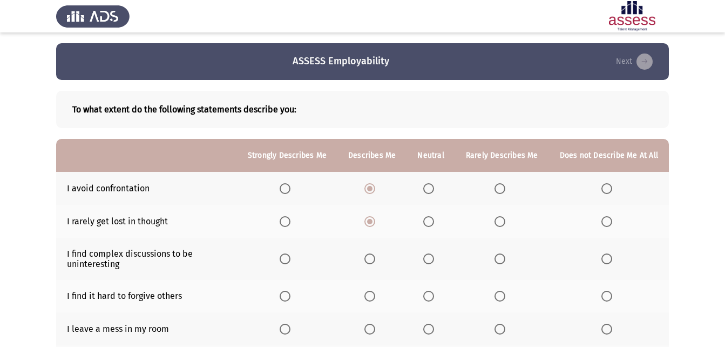
click at [429, 257] on input "Select an option" at bounding box center [428, 258] width 11 height 11
click at [290, 299] on span "Select an option" at bounding box center [285, 295] width 11 height 11
click at [290, 299] on input "Select an option" at bounding box center [285, 295] width 11 height 11
click at [611, 333] on span "Select an option" at bounding box center [606, 328] width 11 height 11
click at [611, 333] on input "Select an option" at bounding box center [606, 328] width 11 height 11
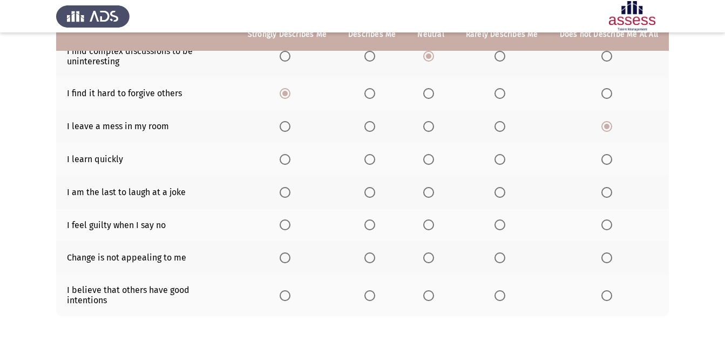
scroll to position [204, 0]
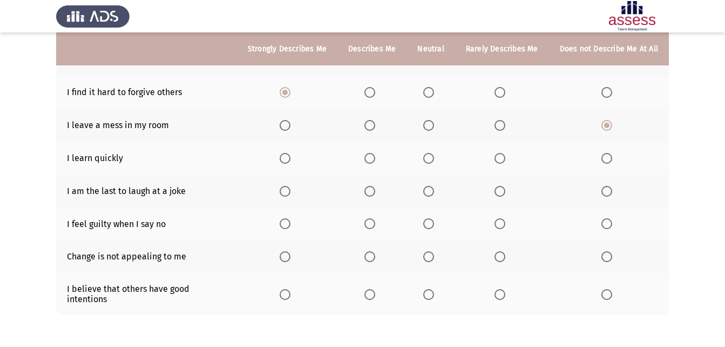
click at [429, 159] on span "Select an option" at bounding box center [428, 158] width 11 height 11
click at [429, 159] on input "Select an option" at bounding box center [428, 158] width 11 height 11
click at [430, 191] on span "Select an option" at bounding box center [428, 191] width 11 height 11
click at [430, 191] on input "Select an option" at bounding box center [428, 191] width 11 height 11
click at [608, 225] on span "Select an option" at bounding box center [606, 223] width 11 height 11
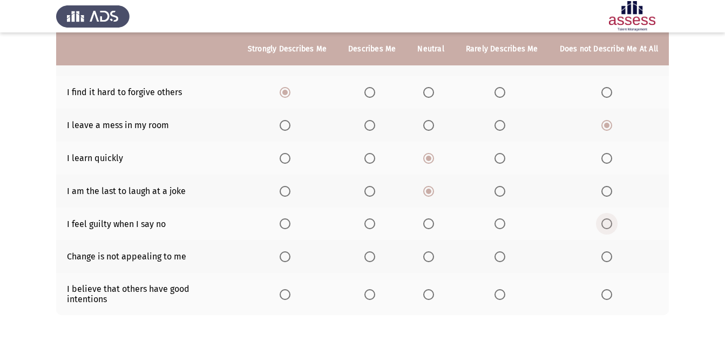
click at [608, 225] on input "Select an option" at bounding box center [606, 223] width 11 height 11
click at [374, 259] on span "Select an option" at bounding box center [369, 256] width 11 height 11
click at [374, 259] on input "Select an option" at bounding box center [369, 256] width 11 height 11
click at [433, 288] on mat-radio-button "Select an option" at bounding box center [430, 293] width 15 height 11
click at [428, 291] on span "Select an option" at bounding box center [428, 294] width 11 height 11
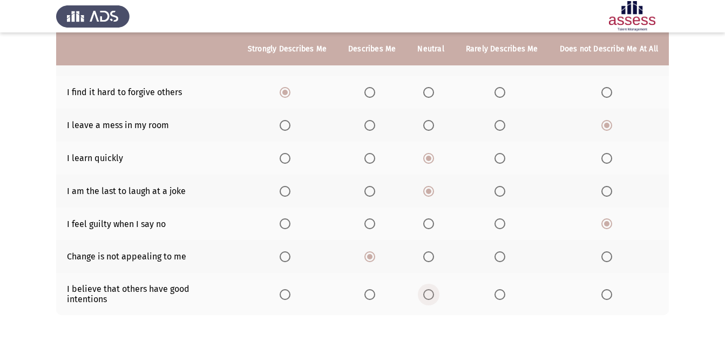
click at [428, 291] on input "Select an option" at bounding box center [428, 294] width 11 height 11
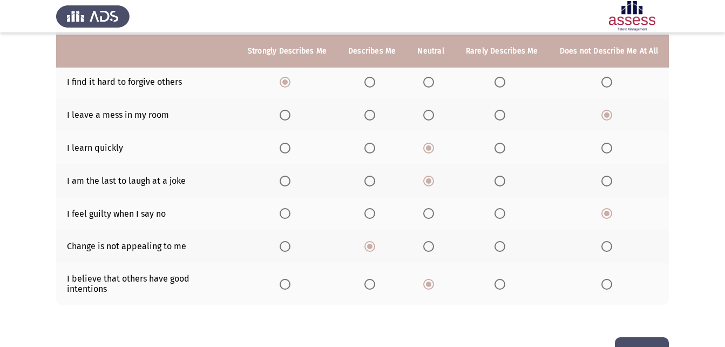
scroll to position [238, 0]
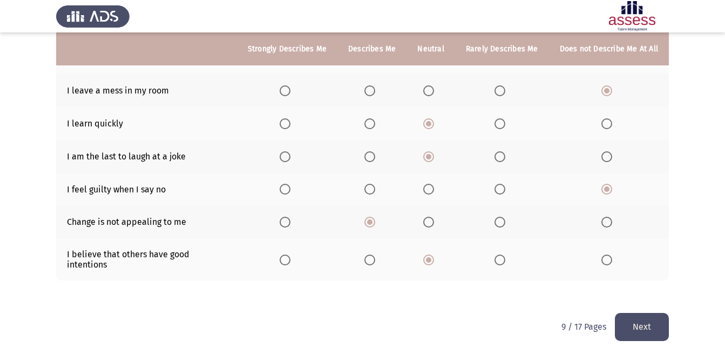
drag, startPoint x: 624, startPoint y: 314, endPoint x: 638, endPoint y: 320, distance: 14.7
click at [638, 320] on button "Next" at bounding box center [642, 327] width 54 height 28
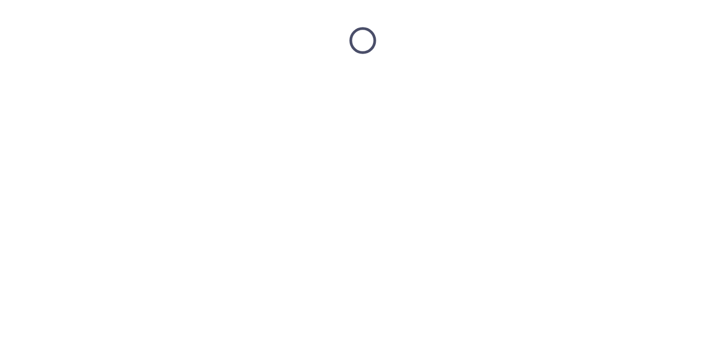
scroll to position [0, 0]
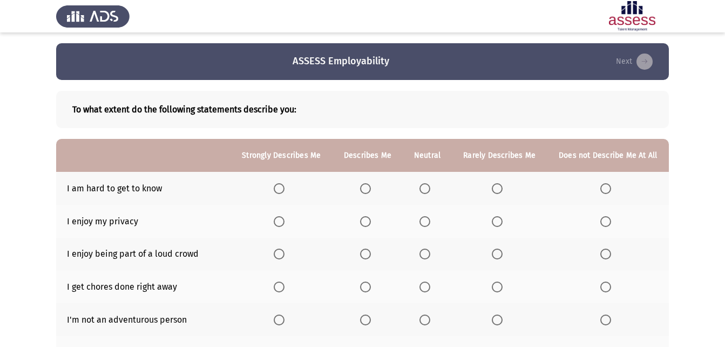
click at [375, 187] on label "Select an option" at bounding box center [367, 188] width 15 height 11
click at [371, 187] on input "Select an option" at bounding box center [365, 188] width 11 height 11
click at [273, 223] on th at bounding box center [282, 221] width 102 height 33
click at [281, 223] on span "Select an option" at bounding box center [279, 221] width 11 height 11
click at [281, 223] on input "Select an option" at bounding box center [279, 221] width 11 height 11
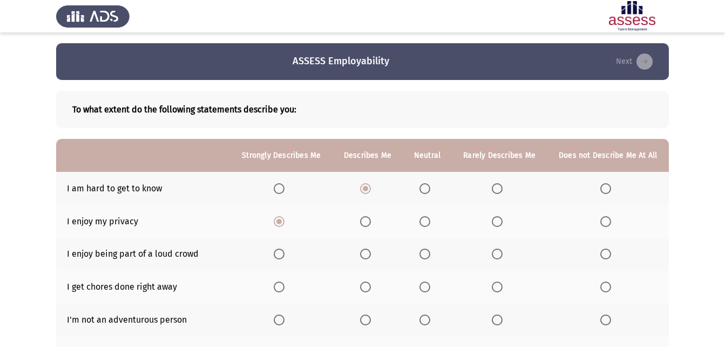
click at [608, 253] on span "Select an option" at bounding box center [605, 253] width 11 height 11
click at [608, 253] on input "Select an option" at bounding box center [605, 253] width 11 height 11
click at [426, 285] on span "Select an option" at bounding box center [424, 286] width 11 height 11
click at [426, 285] on input "Select an option" at bounding box center [424, 286] width 11 height 11
click at [605, 321] on span "Select an option" at bounding box center [605, 319] width 11 height 11
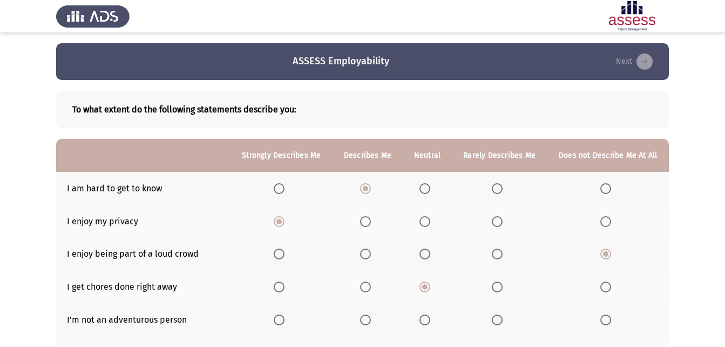
click at [605, 321] on input "Select an option" at bounding box center [605, 319] width 11 height 11
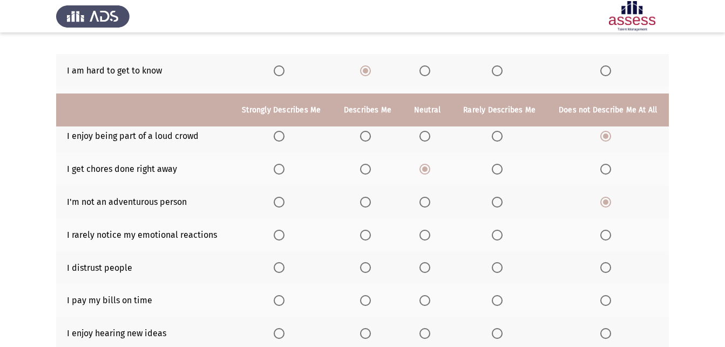
scroll to position [190, 0]
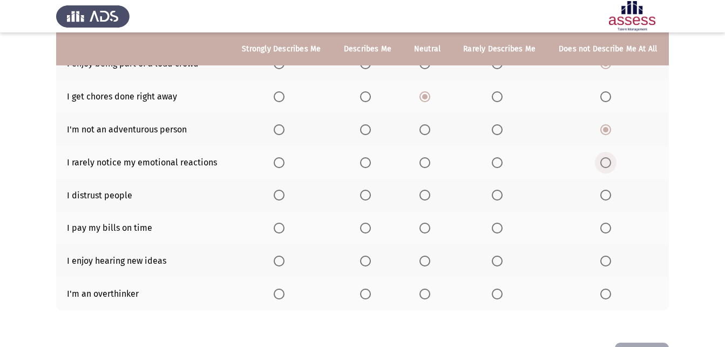
click at [610, 162] on span "Select an option" at bounding box center [605, 162] width 11 height 11
click at [610, 162] on input "Select an option" at bounding box center [605, 162] width 11 height 11
click at [279, 192] on span "Select an option" at bounding box center [279, 194] width 11 height 11
click at [279, 192] on input "Select an option" at bounding box center [279, 194] width 11 height 11
click at [275, 226] on span "Select an option" at bounding box center [279, 227] width 11 height 11
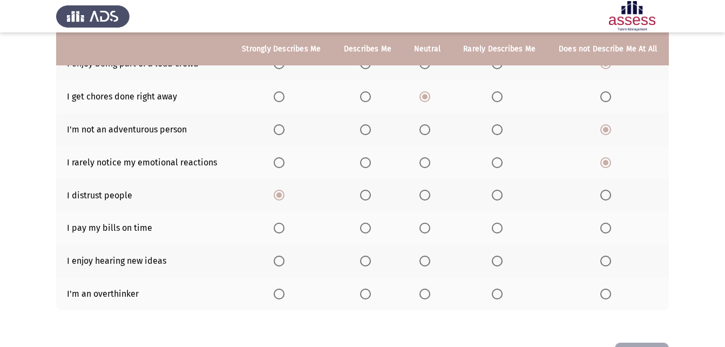
click at [275, 226] on input "Select an option" at bounding box center [279, 227] width 11 height 11
click at [369, 261] on span "Select an option" at bounding box center [365, 260] width 11 height 11
click at [369, 261] on input "Select an option" at bounding box center [365, 260] width 11 height 11
click at [282, 289] on span "Select an option" at bounding box center [279, 293] width 11 height 11
click at [282, 289] on input "Select an option" at bounding box center [279, 293] width 11 height 11
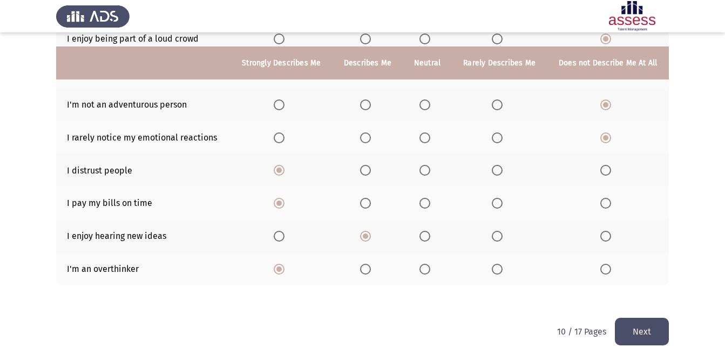
scroll to position [229, 0]
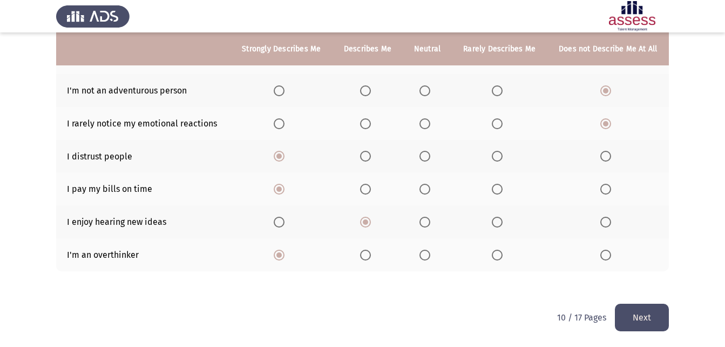
click at [646, 314] on button "Next" at bounding box center [642, 317] width 54 height 28
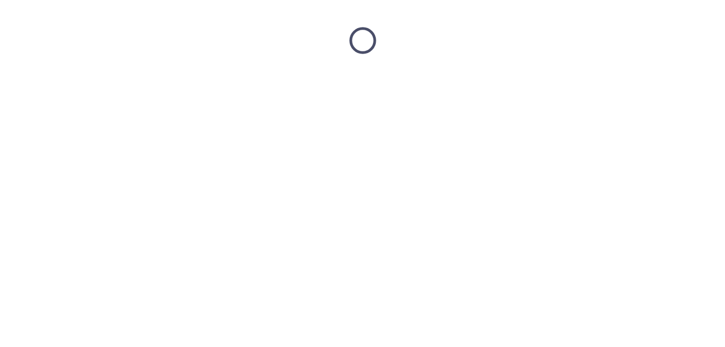
scroll to position [0, 0]
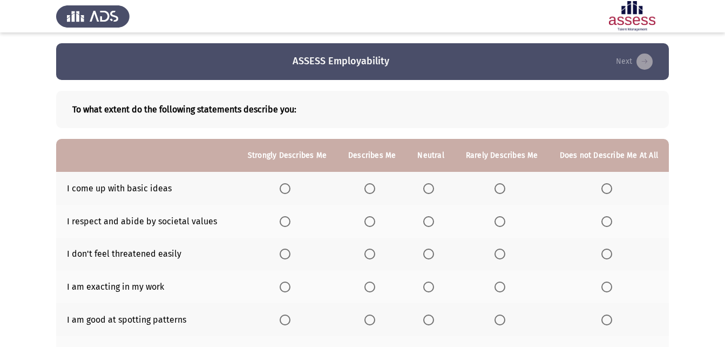
click at [434, 189] on span "Select an option" at bounding box center [428, 188] width 11 height 11
click at [434, 189] on input "Select an option" at bounding box center [428, 188] width 11 height 11
click at [609, 225] on span "Select an option" at bounding box center [606, 221] width 11 height 11
click at [609, 225] on input "Select an option" at bounding box center [606, 221] width 11 height 11
click at [431, 252] on span "Select an option" at bounding box center [428, 253] width 11 height 11
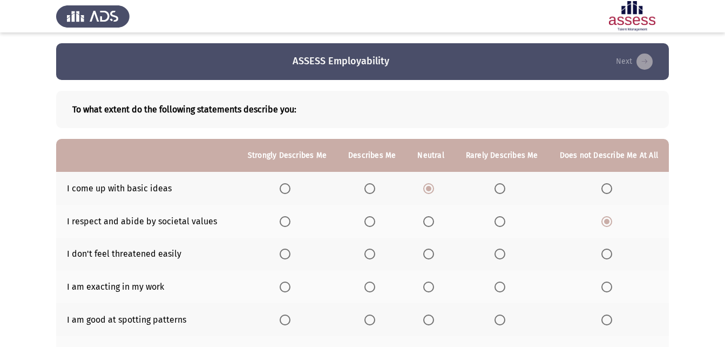
click at [431, 252] on input "Select an option" at bounding box center [428, 253] width 11 height 11
click at [286, 286] on span "Select an option" at bounding box center [285, 286] width 11 height 11
click at [286, 286] on input "Select an option" at bounding box center [285, 286] width 11 height 11
click at [371, 315] on span "Select an option" at bounding box center [369, 319] width 11 height 11
click at [371, 315] on input "Select an option" at bounding box center [369, 319] width 11 height 11
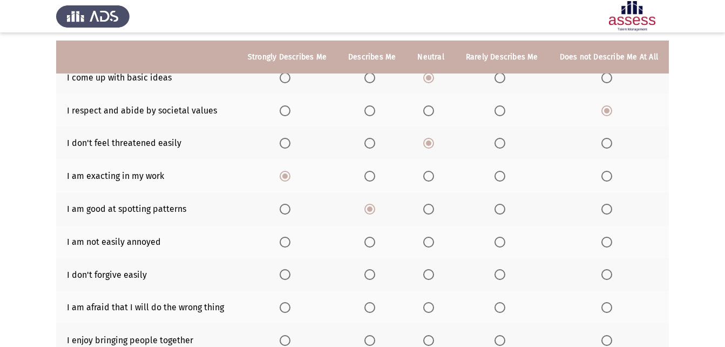
scroll to position [119, 0]
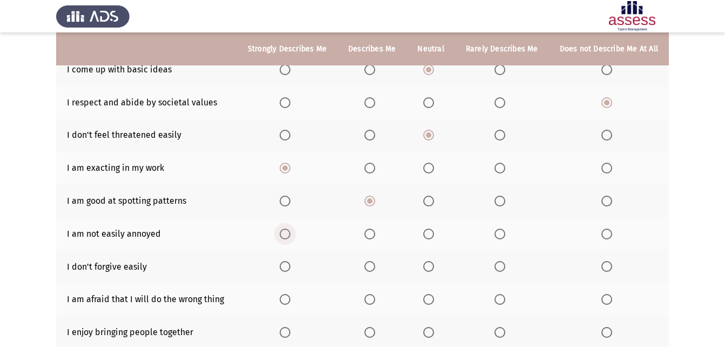
click at [287, 235] on span "Select an option" at bounding box center [285, 233] width 11 height 11
click at [287, 235] on input "Select an option" at bounding box center [285, 233] width 11 height 11
click at [289, 266] on span "Select an option" at bounding box center [285, 266] width 11 height 11
click at [289, 266] on input "Select an option" at bounding box center [285, 266] width 11 height 11
click at [608, 297] on span "Select an option" at bounding box center [606, 299] width 11 height 11
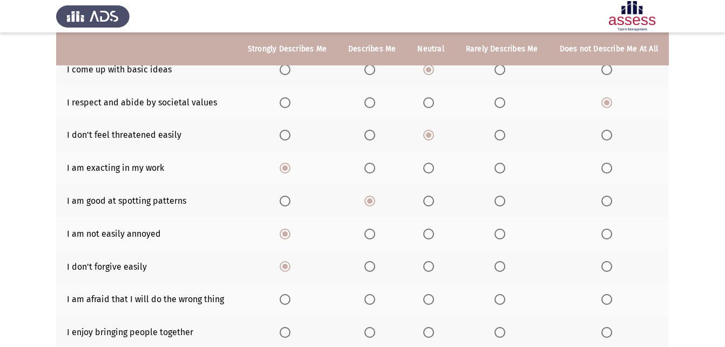
click at [608, 297] on input "Select an option" at bounding box center [606, 299] width 11 height 11
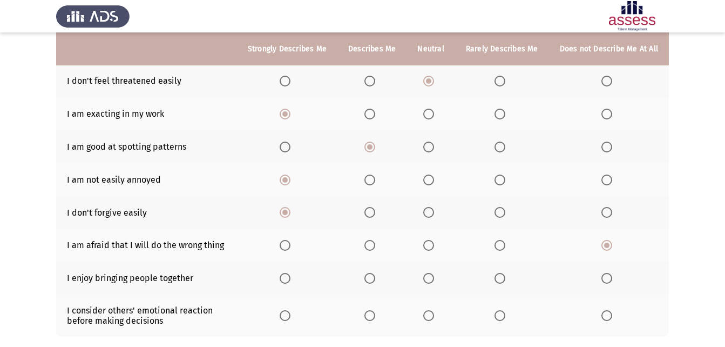
scroll to position [183, 0]
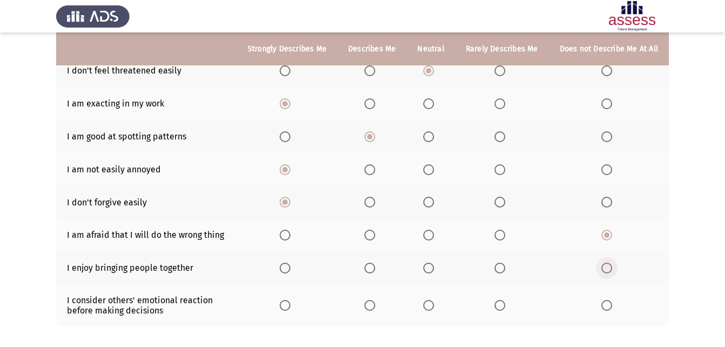
click at [611, 270] on span "Select an option" at bounding box center [606, 267] width 11 height 11
click at [611, 270] on input "Select an option" at bounding box center [606, 267] width 11 height 11
click at [606, 306] on span "Select an option" at bounding box center [606, 305] width 11 height 11
click at [606, 306] on input "Select an option" at bounding box center [606, 305] width 11 height 11
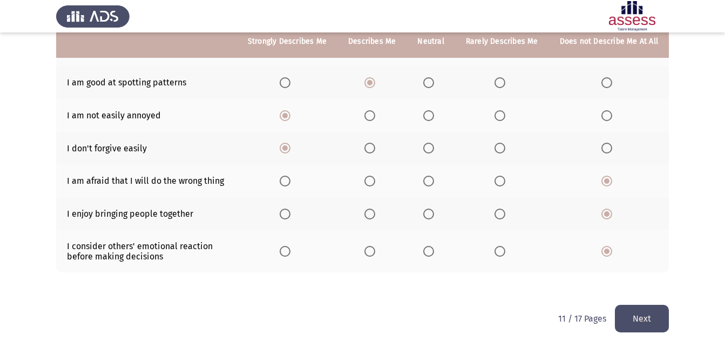
scroll to position [238, 0]
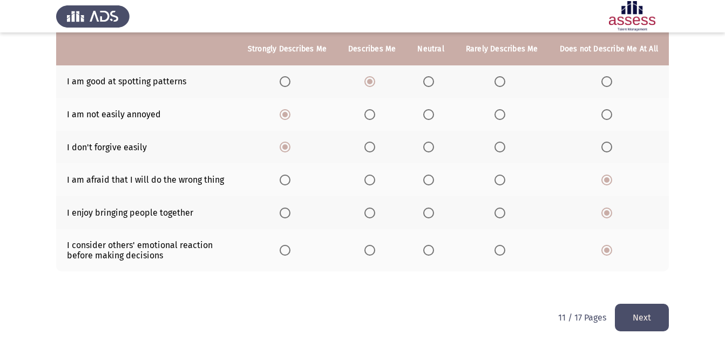
click at [642, 313] on button "Next" at bounding box center [642, 317] width 54 height 28
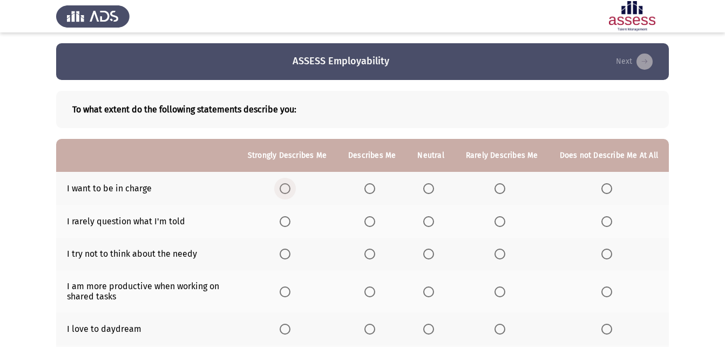
click at [289, 189] on span "Select an option" at bounding box center [285, 188] width 11 height 11
click at [289, 189] on input "Select an option" at bounding box center [285, 188] width 11 height 11
click at [290, 223] on span "Select an option" at bounding box center [285, 221] width 11 height 11
click at [290, 223] on input "Select an option" at bounding box center [285, 221] width 11 height 11
click at [434, 255] on span "Select an option" at bounding box center [428, 253] width 11 height 11
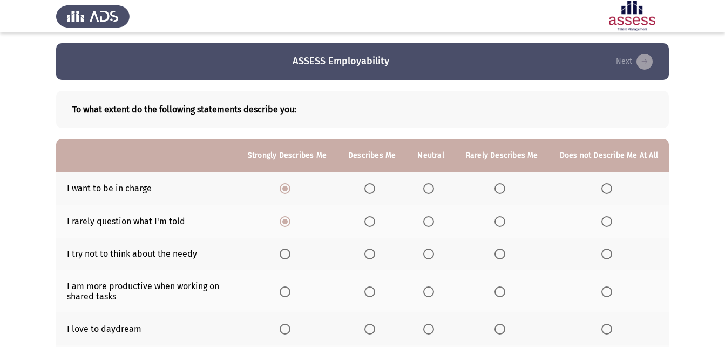
click at [434, 255] on input "Select an option" at bounding box center [428, 253] width 11 height 11
click at [606, 288] on span "Select an option" at bounding box center [606, 291] width 11 height 11
click at [606, 288] on input "Select an option" at bounding box center [606, 291] width 11 height 11
click at [429, 328] on span "Select an option" at bounding box center [428, 328] width 11 height 11
click at [429, 328] on input "Select an option" at bounding box center [428, 328] width 11 height 11
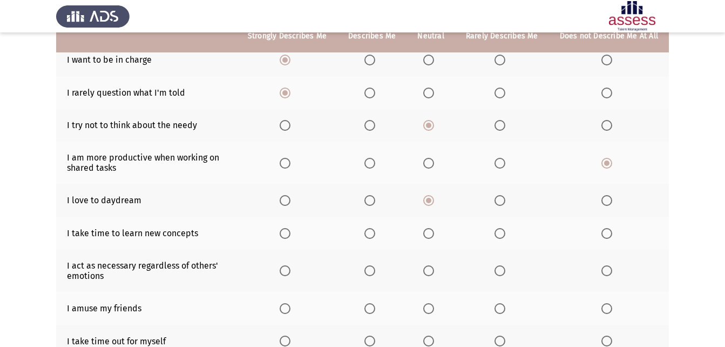
scroll to position [130, 0]
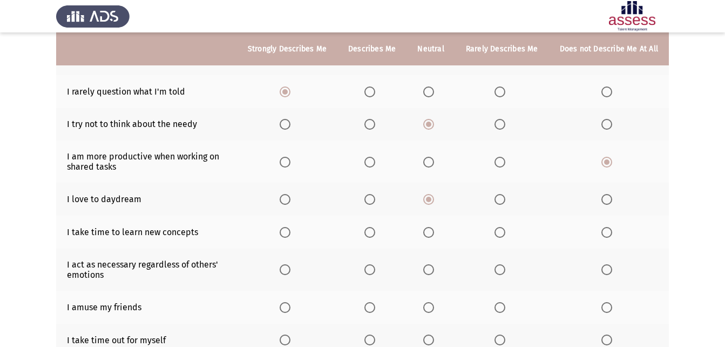
click at [431, 235] on span "Select an option" at bounding box center [428, 232] width 11 height 11
click at [431, 235] on input "Select an option" at bounding box center [428, 232] width 11 height 11
click at [434, 270] on span "Select an option" at bounding box center [428, 269] width 11 height 11
click at [434, 270] on input "Select an option" at bounding box center [428, 269] width 11 height 11
click at [429, 302] on span "Select an option" at bounding box center [428, 307] width 11 height 11
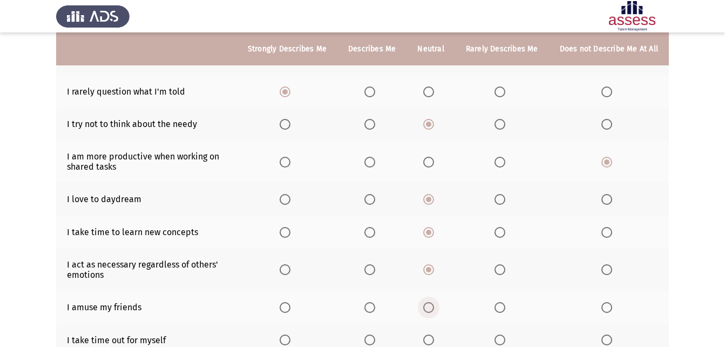
click at [429, 302] on input "Select an option" at bounding box center [428, 307] width 11 height 11
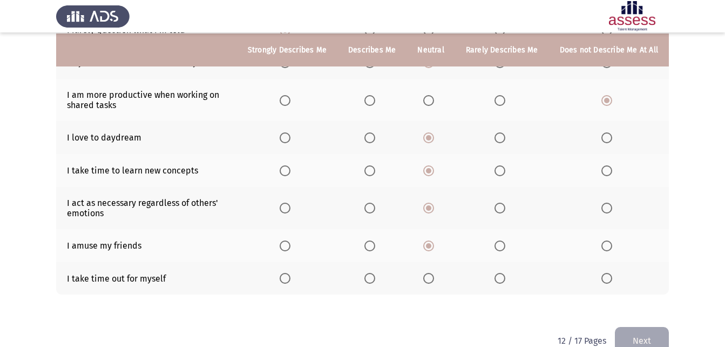
scroll to position [192, 0]
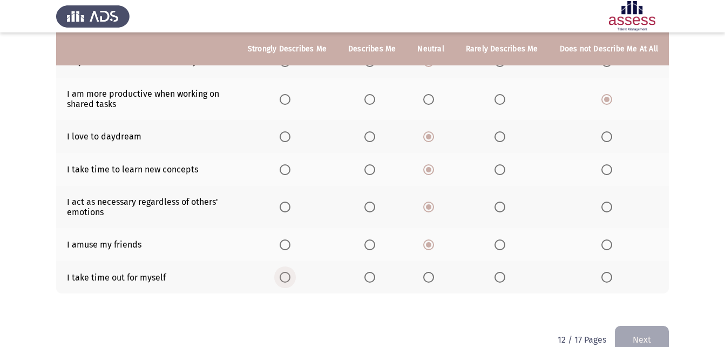
click at [290, 274] on span "Select an option" at bounding box center [285, 277] width 11 height 11
click at [290, 274] on input "Select an option" at bounding box center [285, 277] width 11 height 11
click at [647, 340] on button "Next" at bounding box center [642, 340] width 54 height 28
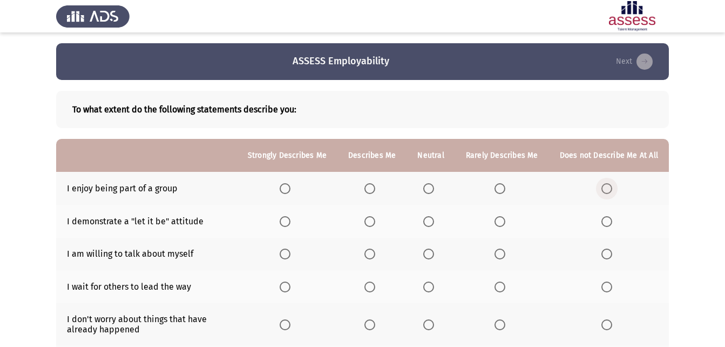
click at [605, 184] on span "Select an option" at bounding box center [606, 188] width 11 height 11
click at [605, 184] on input "Select an option" at bounding box center [606, 188] width 11 height 11
click at [431, 222] on span "Select an option" at bounding box center [428, 221] width 11 height 11
click at [431, 222] on input "Select an option" at bounding box center [428, 221] width 11 height 11
click at [605, 250] on span "Select an option" at bounding box center [606, 253] width 11 height 11
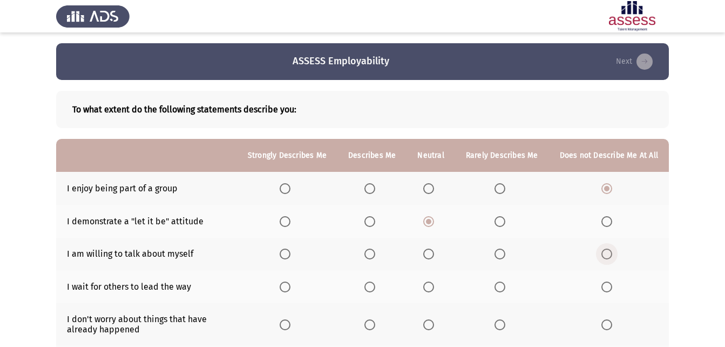
click at [605, 250] on input "Select an option" at bounding box center [606, 253] width 11 height 11
click at [371, 283] on span "Select an option" at bounding box center [369, 286] width 11 height 11
click at [371, 283] on input "Select an option" at bounding box center [369, 286] width 11 height 11
click at [290, 320] on span "Select an option" at bounding box center [285, 324] width 11 height 11
click at [290, 320] on input "Select an option" at bounding box center [285, 324] width 11 height 11
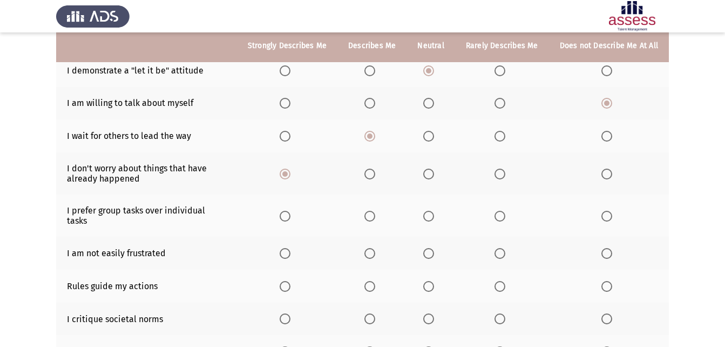
scroll to position [175, 0]
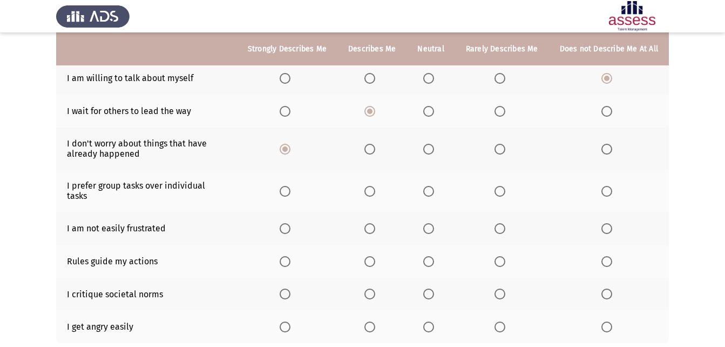
click at [608, 190] on span "Select an option" at bounding box center [606, 191] width 11 height 11
click at [608, 190] on input "Select an option" at bounding box center [606, 191] width 11 height 11
click at [288, 223] on span "Select an option" at bounding box center [285, 228] width 11 height 11
click at [288, 223] on input "Select an option" at bounding box center [285, 228] width 11 height 11
click at [432, 256] on span "Select an option" at bounding box center [428, 261] width 11 height 11
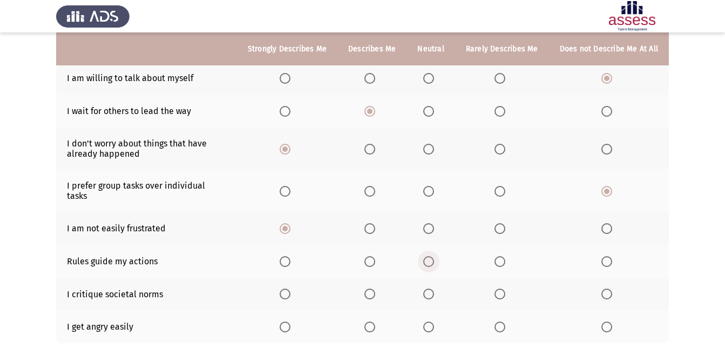
click at [432, 256] on input "Select an option" at bounding box center [428, 261] width 11 height 11
click at [432, 288] on span "Select an option" at bounding box center [428, 293] width 11 height 11
click at [432, 288] on input "Select an option" at bounding box center [428, 293] width 11 height 11
click at [608, 321] on span "Select an option" at bounding box center [606, 326] width 11 height 11
click at [608, 321] on input "Select an option" at bounding box center [606, 326] width 11 height 11
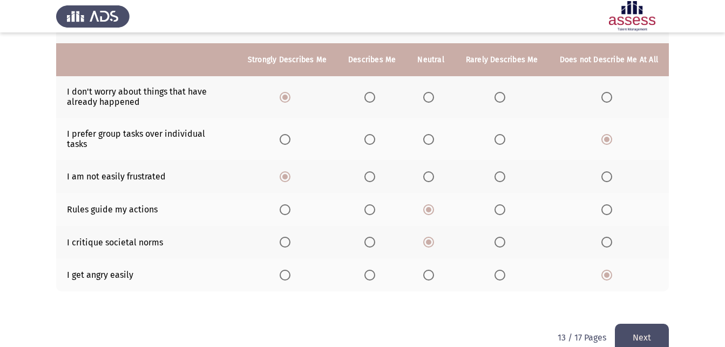
scroll to position [238, 0]
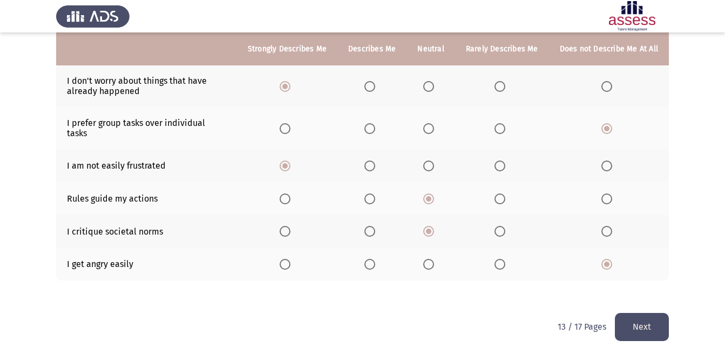
click at [645, 320] on button "Next" at bounding box center [642, 327] width 54 height 28
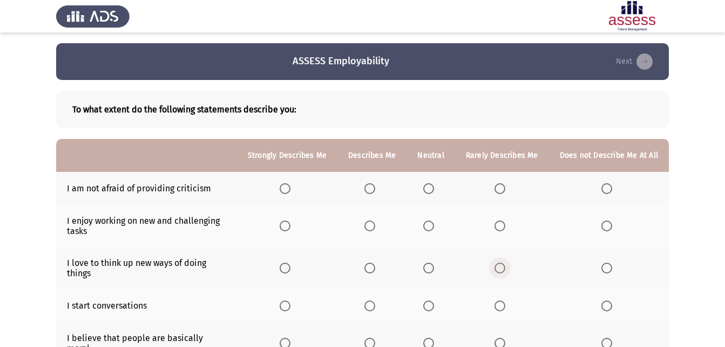
click at [504, 268] on span "Select an option" at bounding box center [500, 267] width 11 height 11
click at [504, 268] on input "Select an option" at bounding box center [500, 267] width 11 height 11
click at [606, 306] on span "Select an option" at bounding box center [606, 305] width 11 height 11
click at [606, 306] on input "Select an option" at bounding box center [606, 305] width 11 height 11
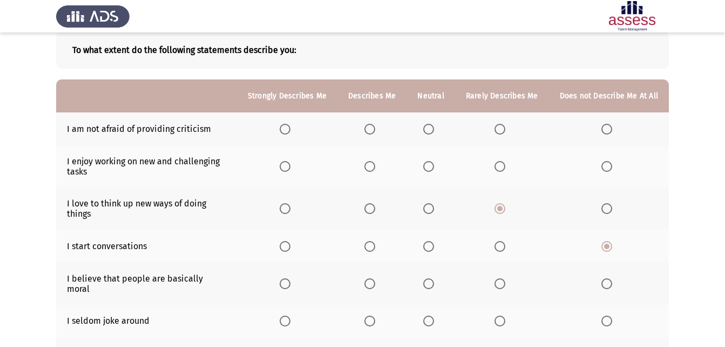
scroll to position [66, 0]
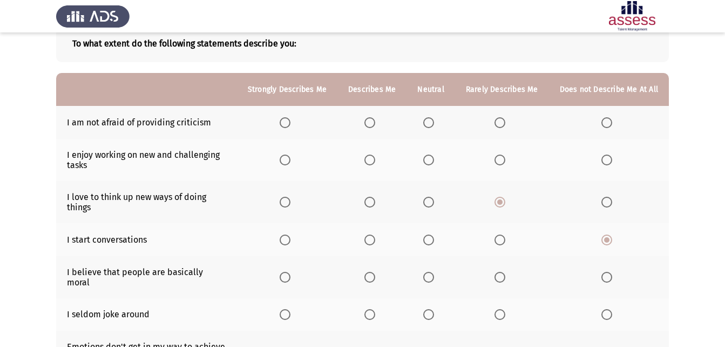
click at [432, 309] on span "Select an option" at bounding box center [428, 314] width 11 height 11
click at [432, 309] on input "Select an option" at bounding box center [428, 314] width 11 height 11
click at [375, 124] on span "Select an option" at bounding box center [369, 122] width 11 height 11
click at [375, 124] on input "Select an option" at bounding box center [369, 122] width 11 height 11
click at [606, 161] on span "Select an option" at bounding box center [606, 159] width 11 height 11
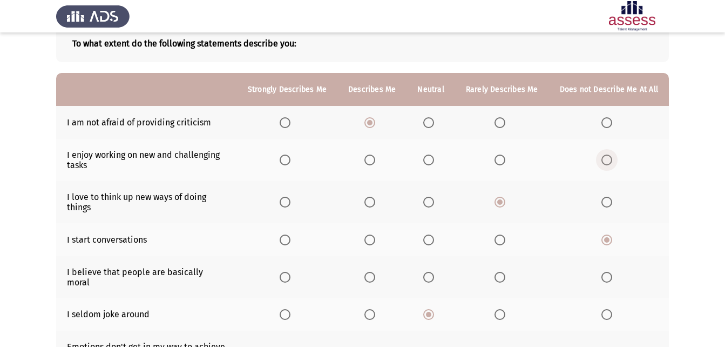
click at [606, 161] on input "Select an option" at bounding box center [606, 159] width 11 height 11
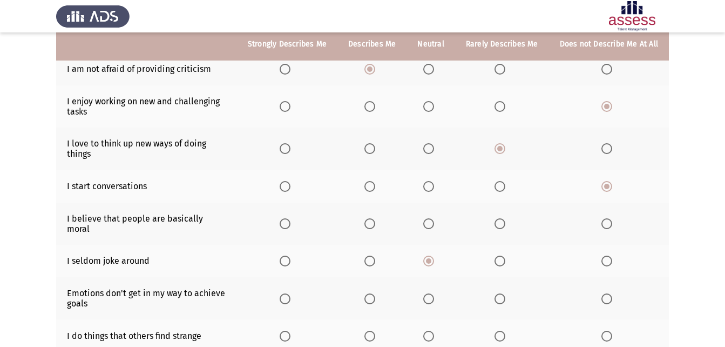
scroll to position [122, 0]
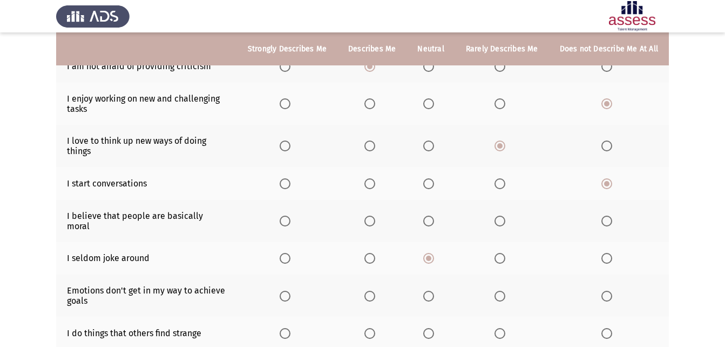
click at [432, 218] on span "Select an option" at bounding box center [428, 220] width 11 height 11
click at [432, 218] on input "Select an option" at bounding box center [428, 220] width 11 height 11
click at [290, 328] on span "Select an option" at bounding box center [285, 333] width 11 height 11
click at [290, 328] on input "Select an option" at bounding box center [285, 333] width 11 height 11
click at [375, 290] on span "Select an option" at bounding box center [369, 295] width 11 height 11
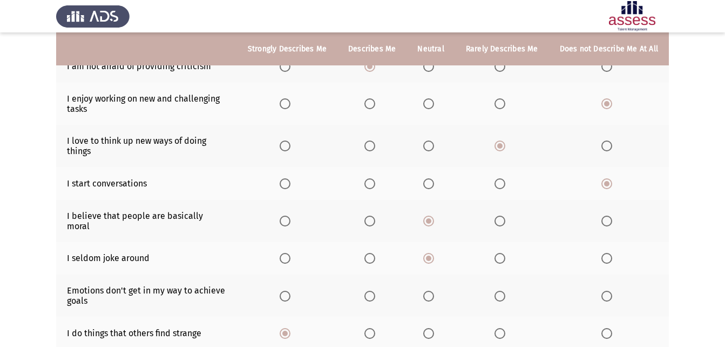
click at [375, 290] on input "Select an option" at bounding box center [369, 295] width 11 height 11
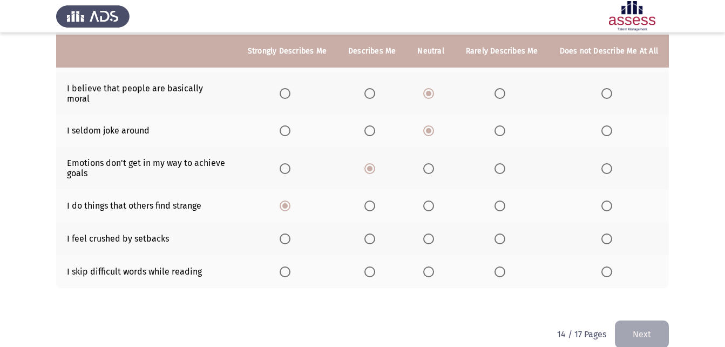
scroll to position [256, 0]
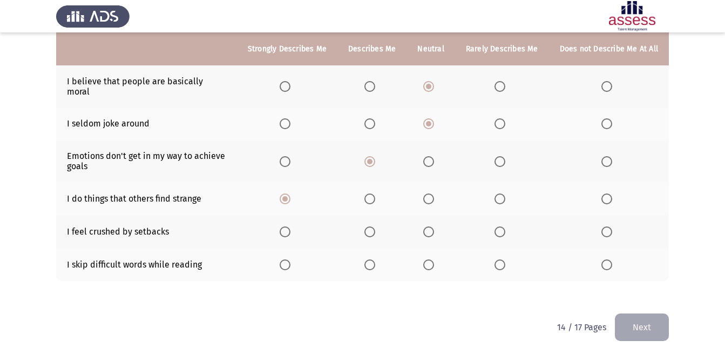
click at [434, 226] on span "Select an option" at bounding box center [428, 231] width 11 height 11
click at [434, 226] on input "Select an option" at bounding box center [428, 231] width 11 height 11
click at [370, 265] on span "Select an option" at bounding box center [370, 265] width 0 height 0
click at [374, 259] on input "Select an option" at bounding box center [369, 264] width 11 height 11
click at [632, 316] on button "Next" at bounding box center [642, 327] width 54 height 28
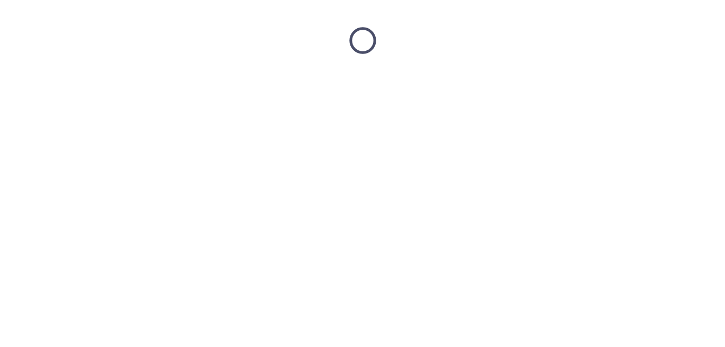
scroll to position [0, 0]
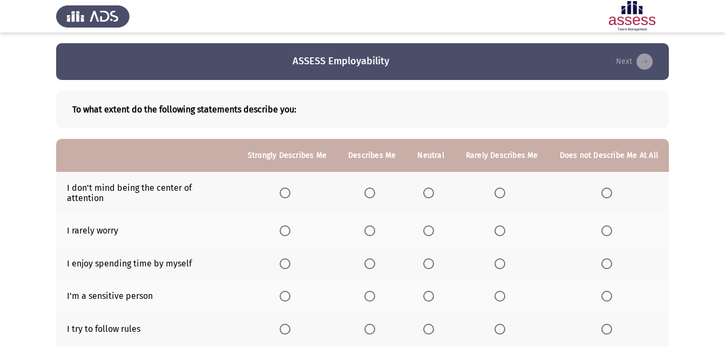
click at [614, 189] on label "Select an option" at bounding box center [608, 192] width 15 height 11
click at [612, 189] on input "Select an option" at bounding box center [606, 192] width 11 height 11
click at [290, 225] on span "Select an option" at bounding box center [285, 230] width 11 height 11
click at [290, 225] on input "Select an option" at bounding box center [285, 230] width 11 height 11
click at [295, 258] on label "Select an option" at bounding box center [287, 263] width 15 height 11
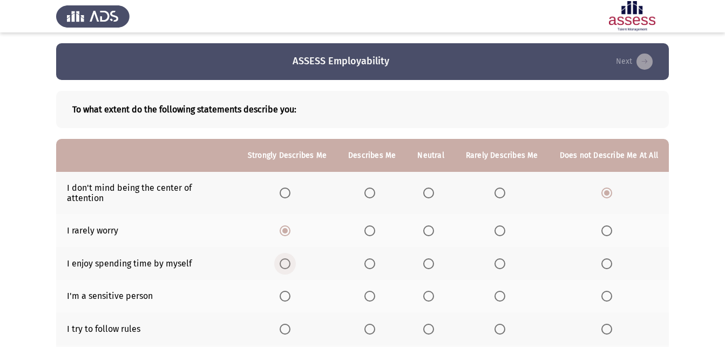
click at [290, 258] on input "Select an option" at bounding box center [285, 263] width 11 height 11
click at [431, 290] on span "Select an option" at bounding box center [428, 295] width 11 height 11
click at [431, 290] on input "Select an option" at bounding box center [428, 295] width 11 height 11
click at [609, 323] on span "Select an option" at bounding box center [606, 328] width 11 height 11
click at [609, 323] on input "Select an option" at bounding box center [606, 328] width 11 height 11
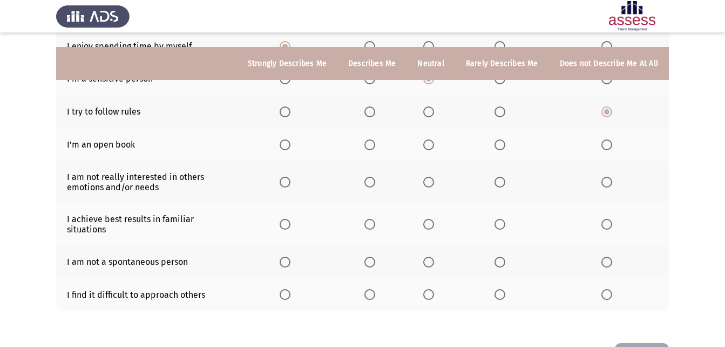
scroll to position [232, 0]
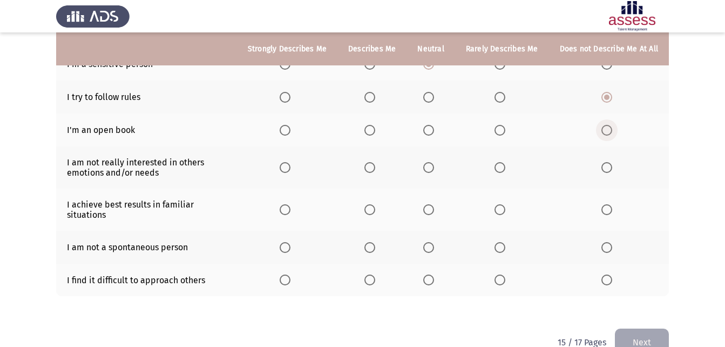
click at [606, 125] on span "Select an option" at bounding box center [606, 130] width 11 height 11
click at [606, 125] on input "Select an option" at bounding box center [606, 130] width 11 height 11
click at [432, 162] on span "Select an option" at bounding box center [428, 167] width 11 height 11
click at [432, 162] on input "Select an option" at bounding box center [428, 167] width 11 height 11
click at [505, 204] on span "Select an option" at bounding box center [500, 209] width 11 height 11
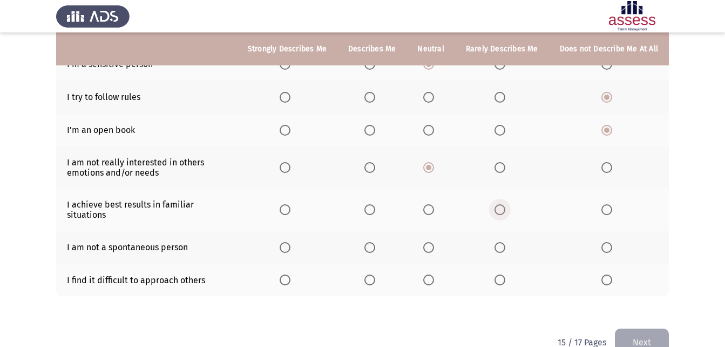
click at [505, 204] on input "Select an option" at bounding box center [500, 209] width 11 height 11
click at [287, 274] on span "Select an option" at bounding box center [285, 279] width 11 height 11
click at [287, 274] on input "Select an option" at bounding box center [285, 279] width 11 height 11
click at [434, 242] on span "Select an option" at bounding box center [428, 247] width 11 height 11
click at [434, 242] on input "Select an option" at bounding box center [428, 247] width 11 height 11
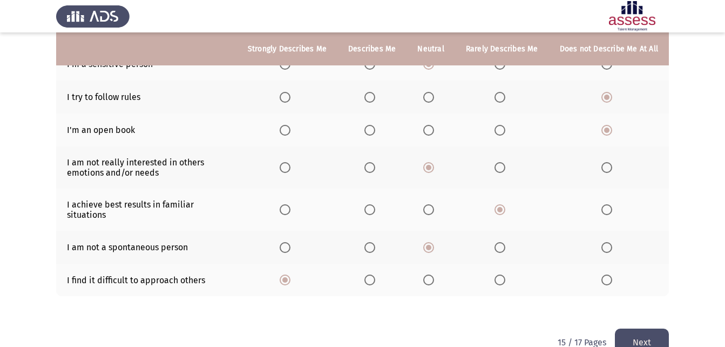
drag, startPoint x: 647, startPoint y: 307, endPoint x: 644, endPoint y: 315, distance: 9.4
click at [646, 308] on div "To what extent do the following statements describe you: Strongly Describes Me …" at bounding box center [362, 82] width 613 height 469
click at [662, 331] on button "Next" at bounding box center [642, 342] width 54 height 28
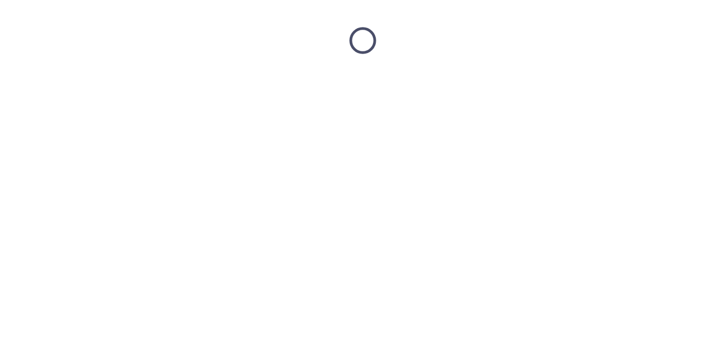
scroll to position [0, 0]
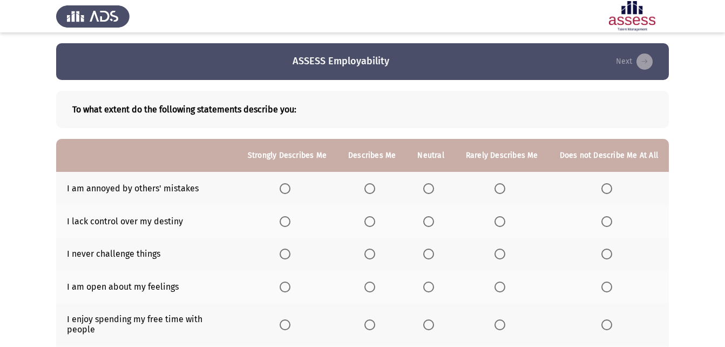
click at [609, 193] on span "Select an option" at bounding box center [606, 188] width 11 height 11
click at [609, 193] on input "Select an option" at bounding box center [606, 188] width 11 height 11
click at [290, 218] on span "Select an option" at bounding box center [285, 221] width 11 height 11
click at [290, 218] on input "Select an option" at bounding box center [285, 221] width 11 height 11
click at [432, 255] on span "Select an option" at bounding box center [428, 253] width 11 height 11
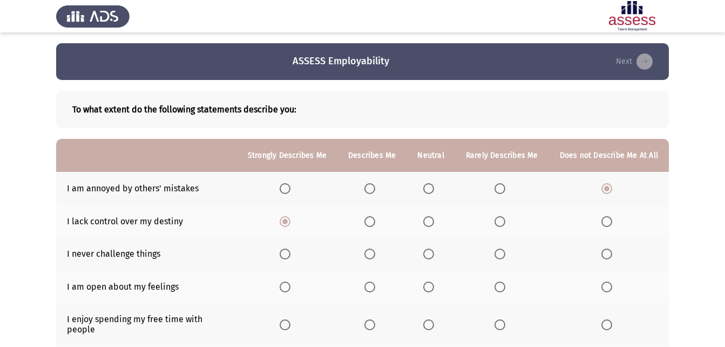
click at [432, 255] on input "Select an option" at bounding box center [428, 253] width 11 height 11
click at [498, 283] on span "Select an option" at bounding box center [500, 286] width 11 height 11
click at [498, 283] on input "Select an option" at bounding box center [500, 286] width 11 height 11
click at [607, 320] on span "Select an option" at bounding box center [606, 324] width 11 height 11
click at [607, 320] on input "Select an option" at bounding box center [606, 324] width 11 height 11
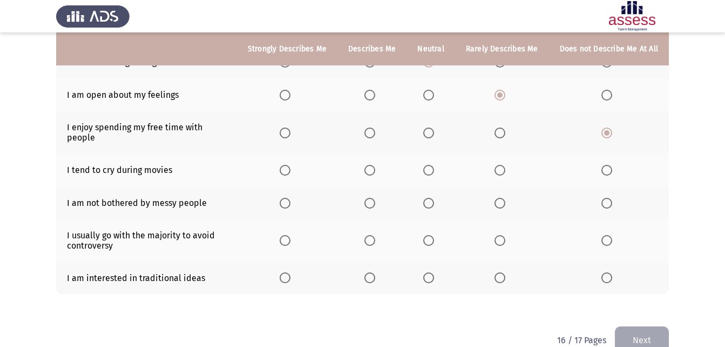
scroll to position [196, 0]
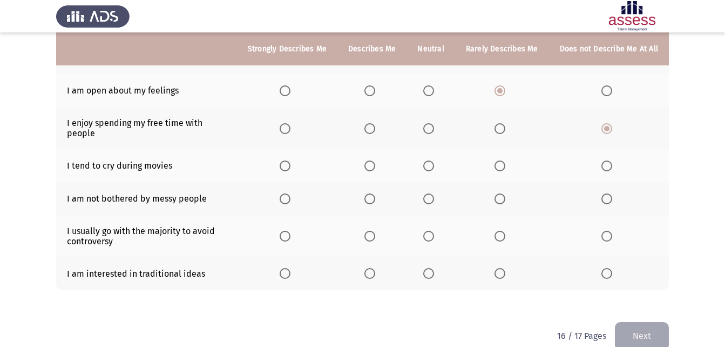
click at [375, 160] on span "Select an option" at bounding box center [369, 165] width 11 height 11
click at [375, 160] on input "Select an option" at bounding box center [369, 165] width 11 height 11
click at [608, 193] on span "Select an option" at bounding box center [606, 198] width 11 height 11
click at [608, 193] on input "Select an option" at bounding box center [606, 198] width 11 height 11
click at [375, 231] on span "Select an option" at bounding box center [369, 236] width 11 height 11
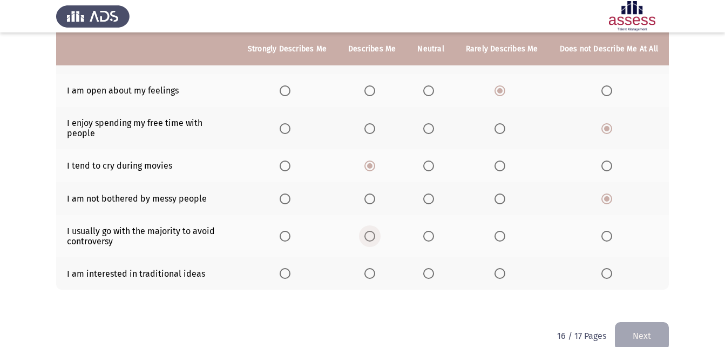
click at [375, 231] on input "Select an option" at bounding box center [369, 236] width 11 height 11
click at [290, 268] on span "Select an option" at bounding box center [285, 273] width 11 height 11
click at [290, 268] on input "Select an option" at bounding box center [285, 273] width 11 height 11
click at [647, 322] on button "Next" at bounding box center [642, 336] width 54 height 28
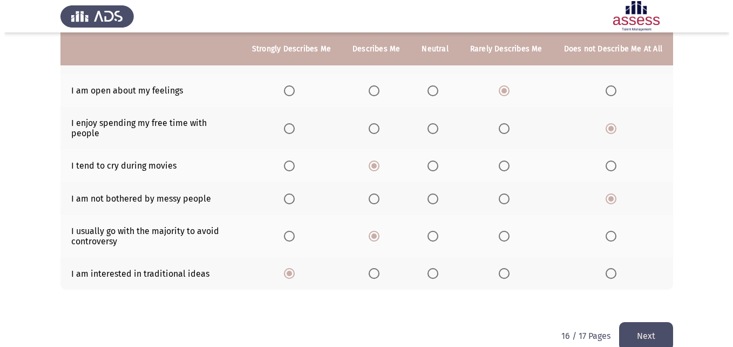
scroll to position [0, 0]
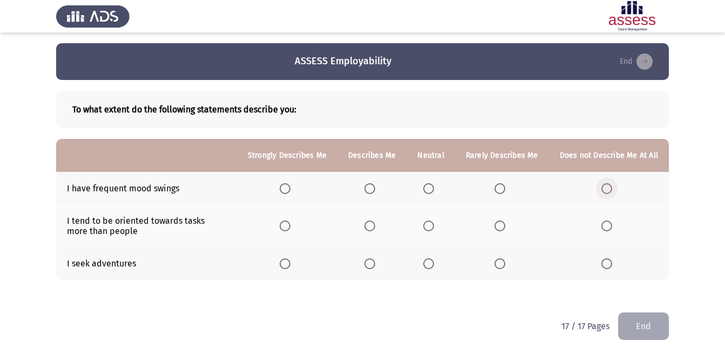
click at [612, 190] on span "Select an option" at bounding box center [606, 188] width 11 height 11
click at [612, 190] on input "Select an option" at bounding box center [606, 188] width 11 height 11
click at [605, 227] on span "Select an option" at bounding box center [606, 225] width 11 height 11
click at [605, 227] on input "Select an option" at bounding box center [606, 225] width 11 height 11
click at [430, 267] on span "Select an option" at bounding box center [428, 263] width 11 height 11
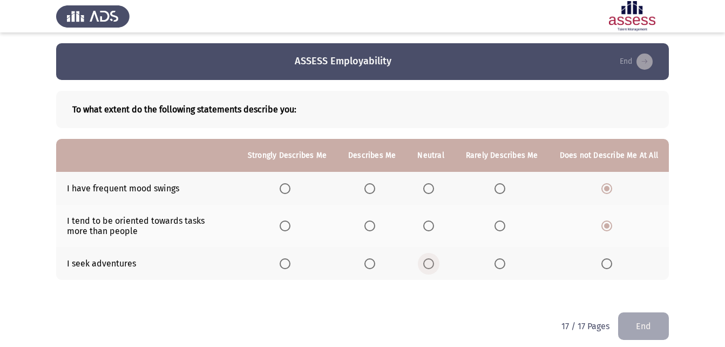
click at [430, 267] on input "Select an option" at bounding box center [428, 263] width 11 height 11
click at [665, 321] on button "End" at bounding box center [643, 326] width 51 height 28
